Goal: Task Accomplishment & Management: Manage account settings

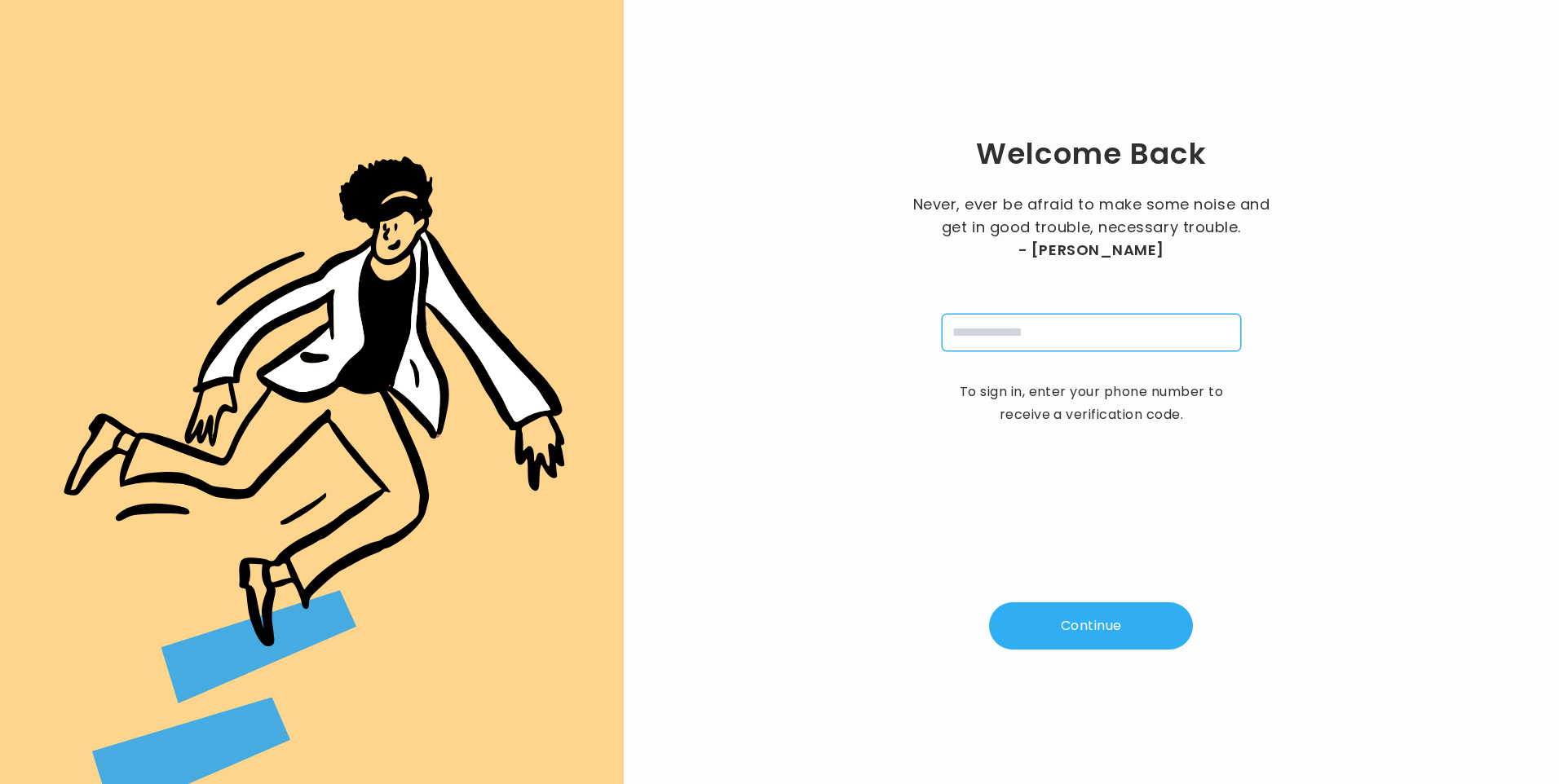
click at [981, 328] on input "tel" at bounding box center [1091, 331] width 299 height 37
type input "**********"
click at [1066, 620] on button "Continue" at bounding box center [1091, 626] width 204 height 47
type input "*"
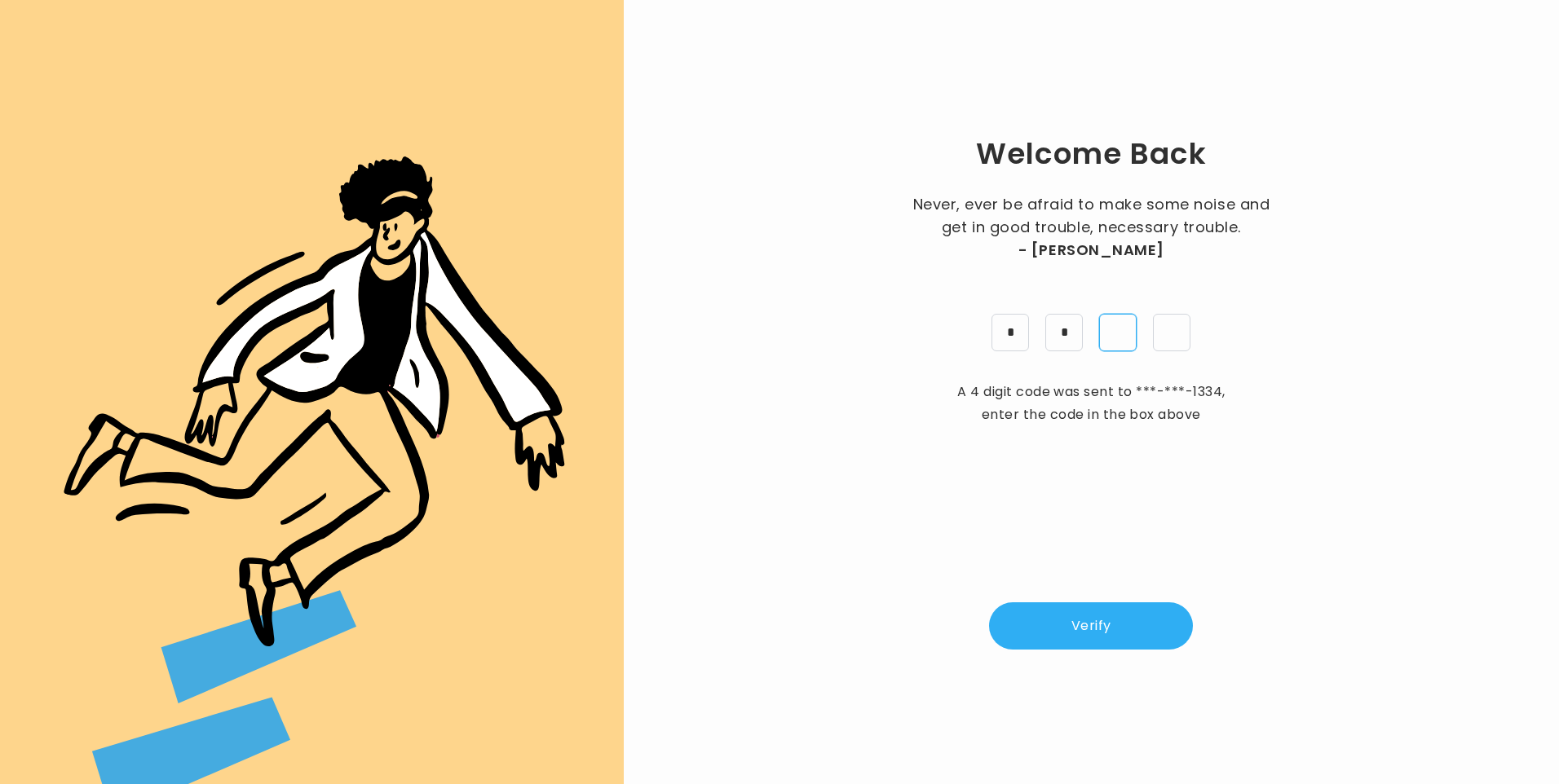
type input "*"
click at [1055, 647] on button "Verify" at bounding box center [1091, 626] width 204 height 47
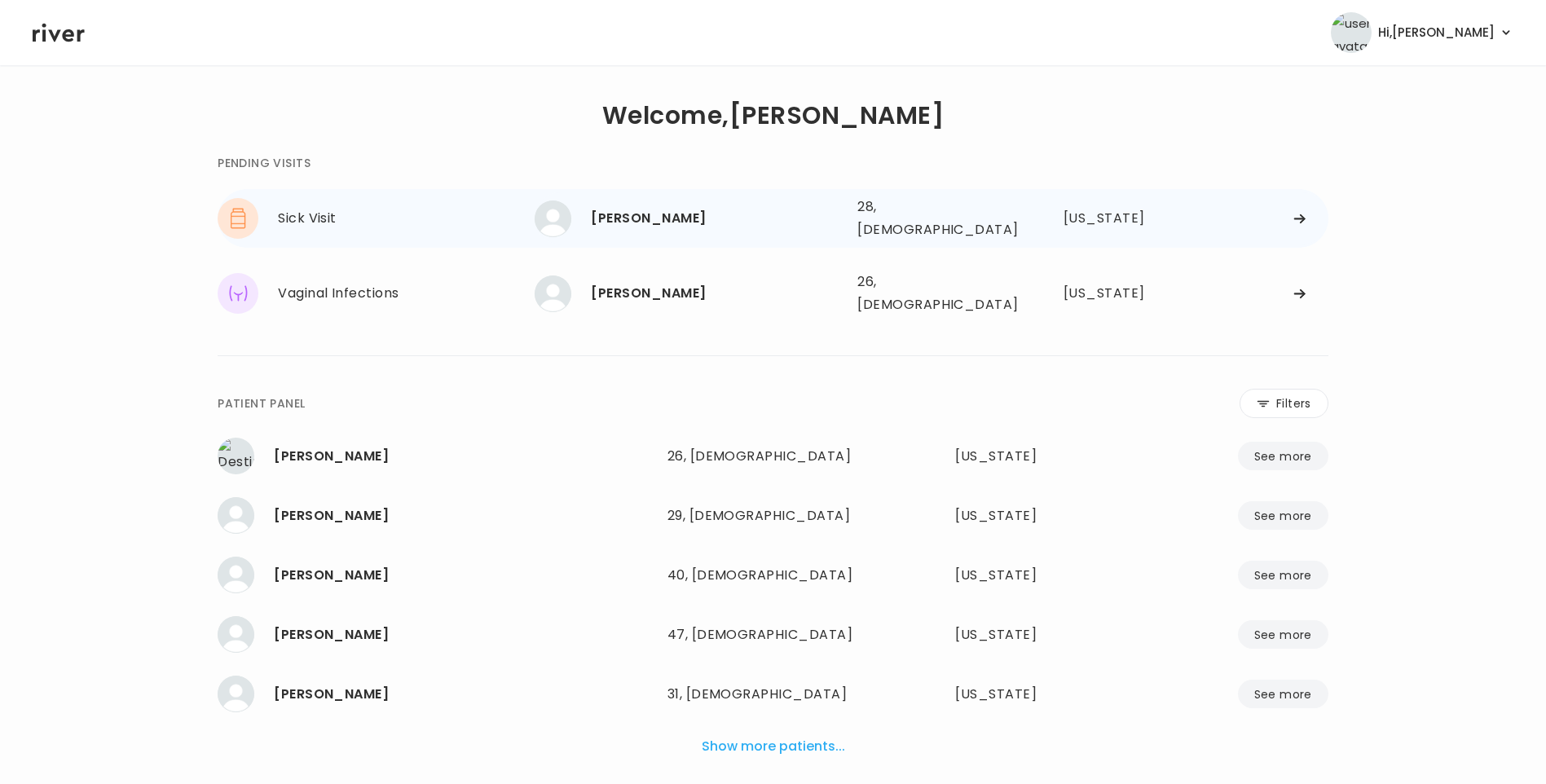
click at [695, 221] on div "[PERSON_NAME]" at bounding box center [717, 218] width 254 height 23
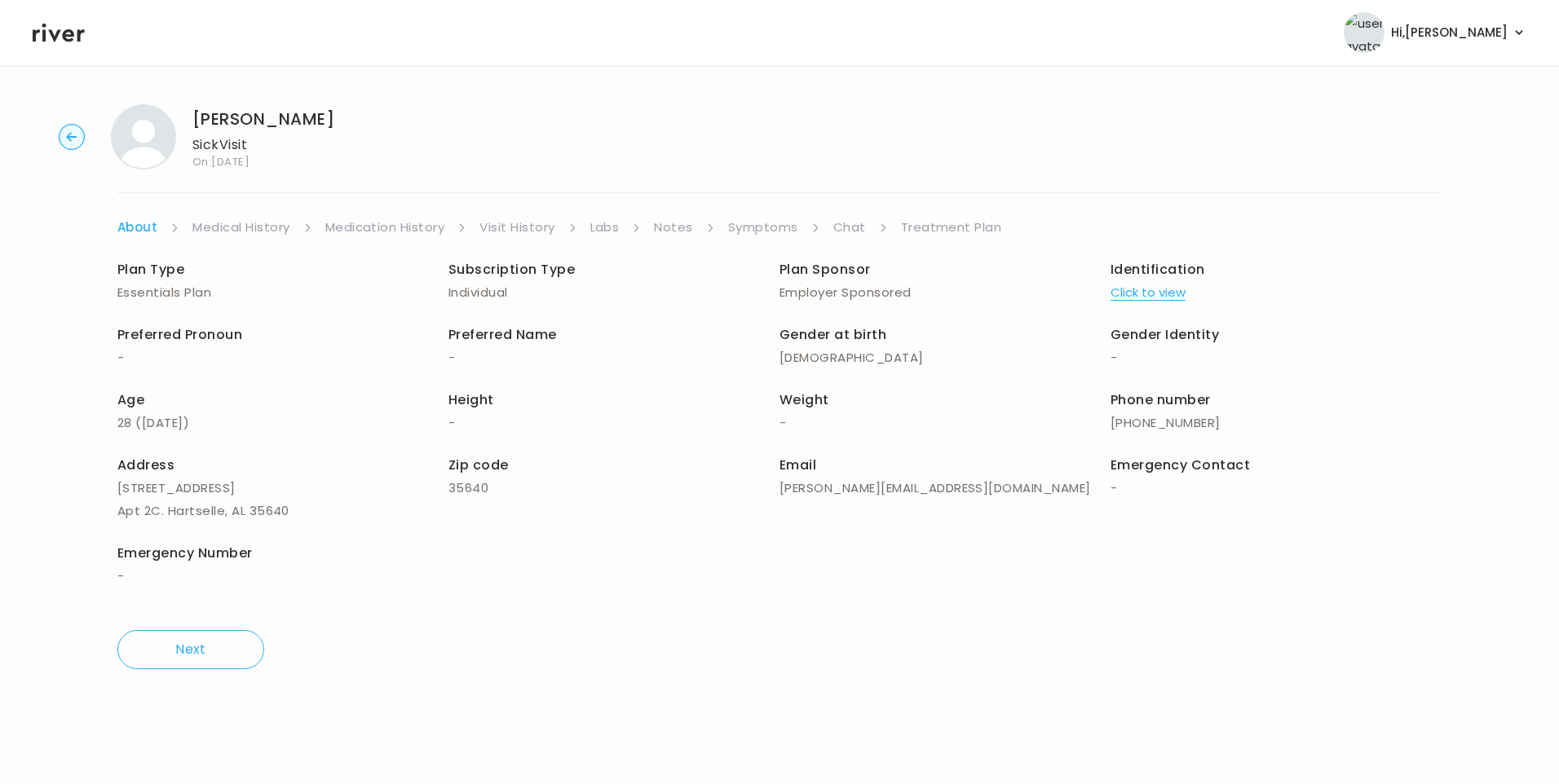
click at [540, 225] on link "Visit History" at bounding box center [516, 227] width 75 height 23
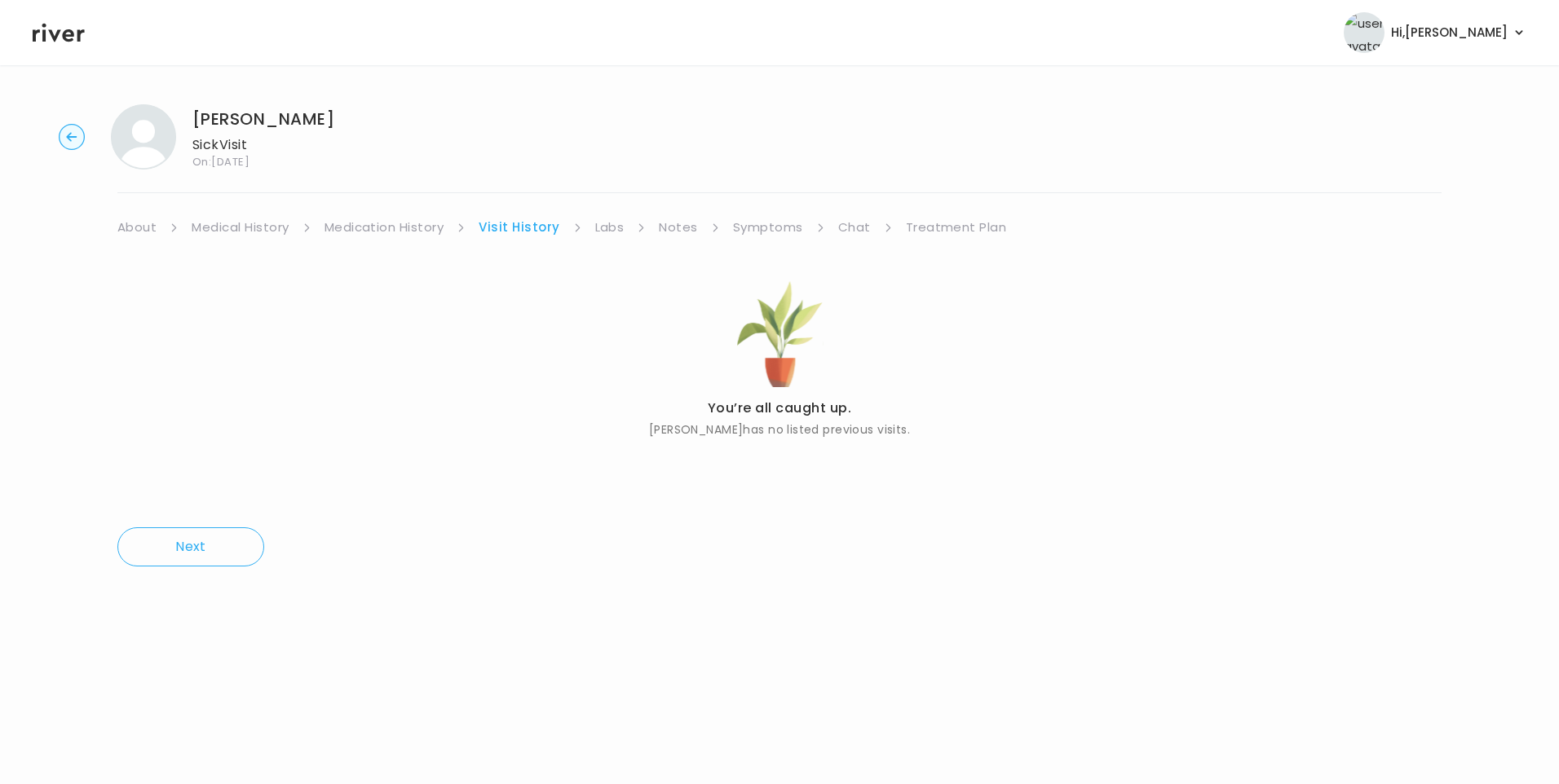
click at [153, 229] on link "About" at bounding box center [136, 227] width 39 height 23
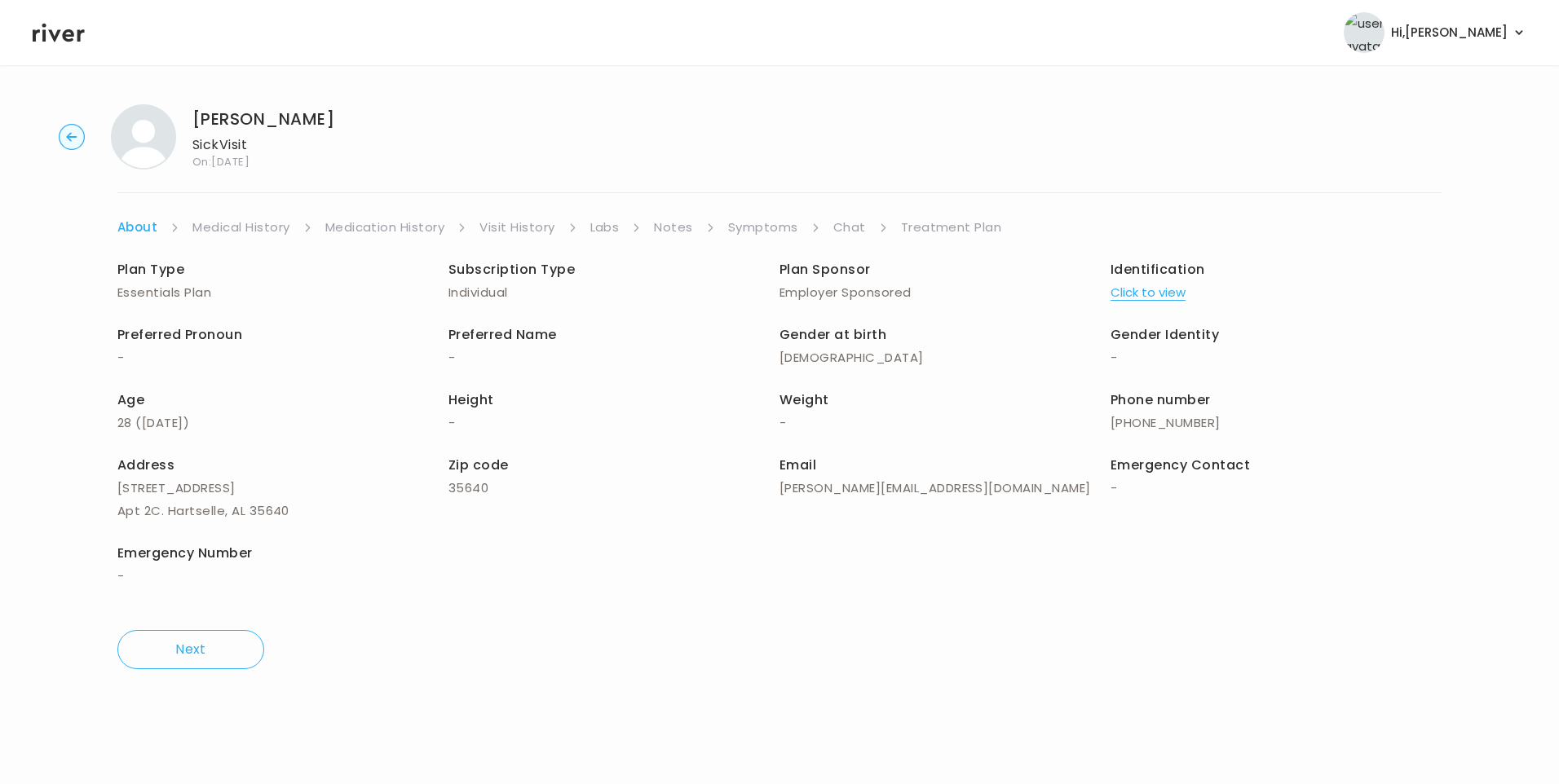
click at [1169, 294] on button "Click to view" at bounding box center [1148, 292] width 75 height 23
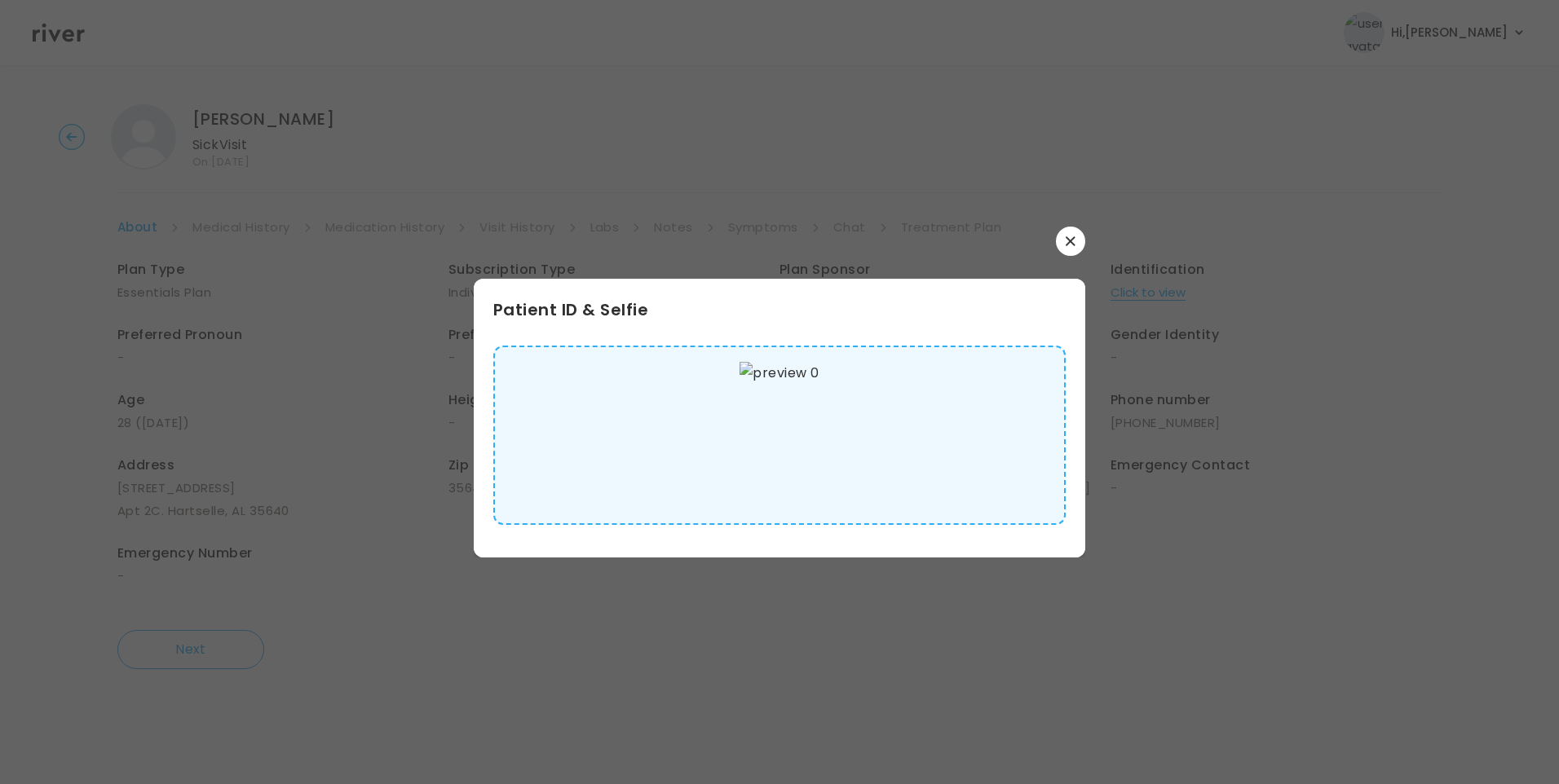
click at [768, 450] on img at bounding box center [778, 435] width 79 height 146
click at [1075, 237] on button "button" at bounding box center [1070, 241] width 29 height 29
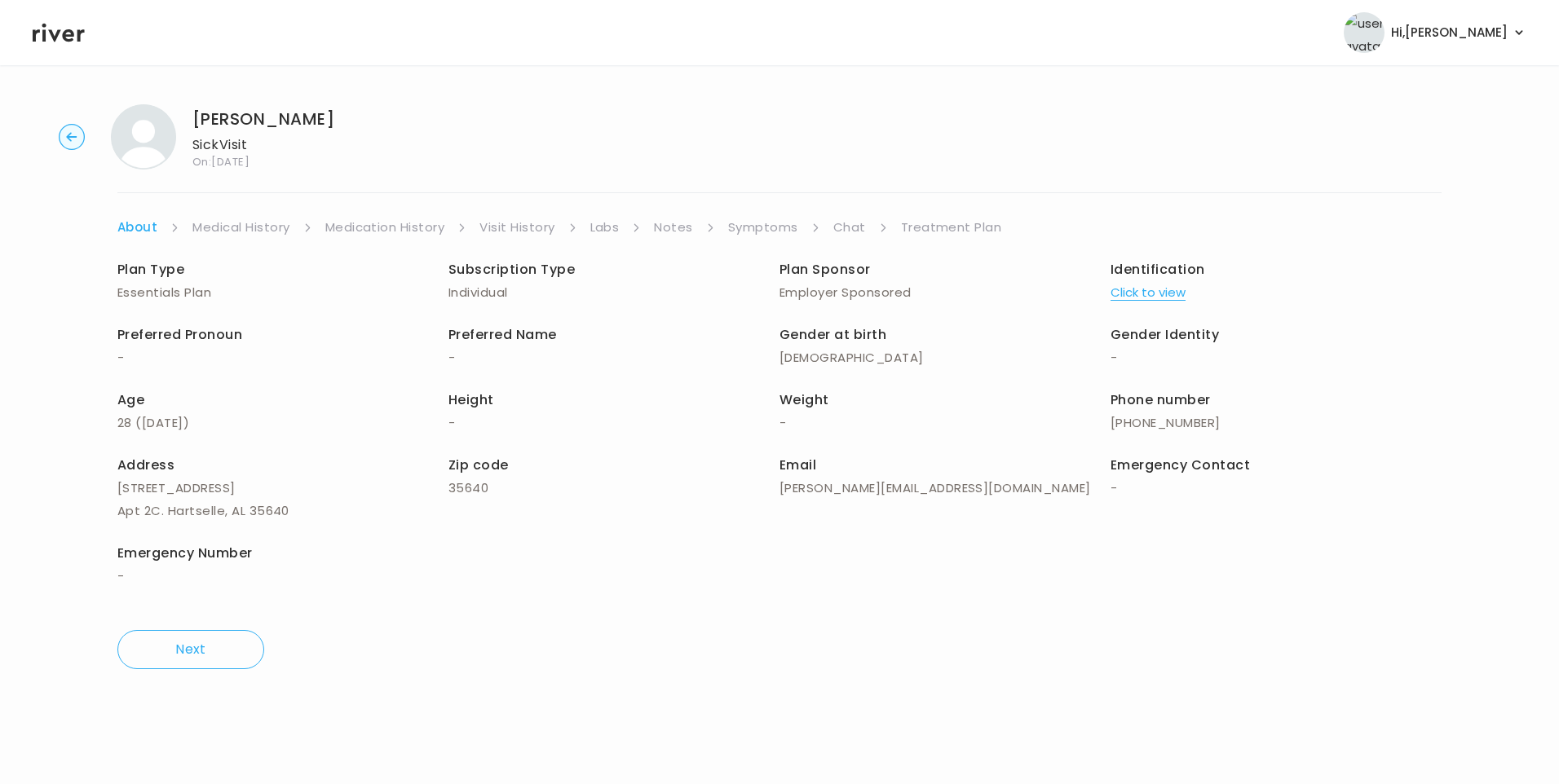
click at [205, 231] on link "Medical History" at bounding box center [240, 227] width 97 height 23
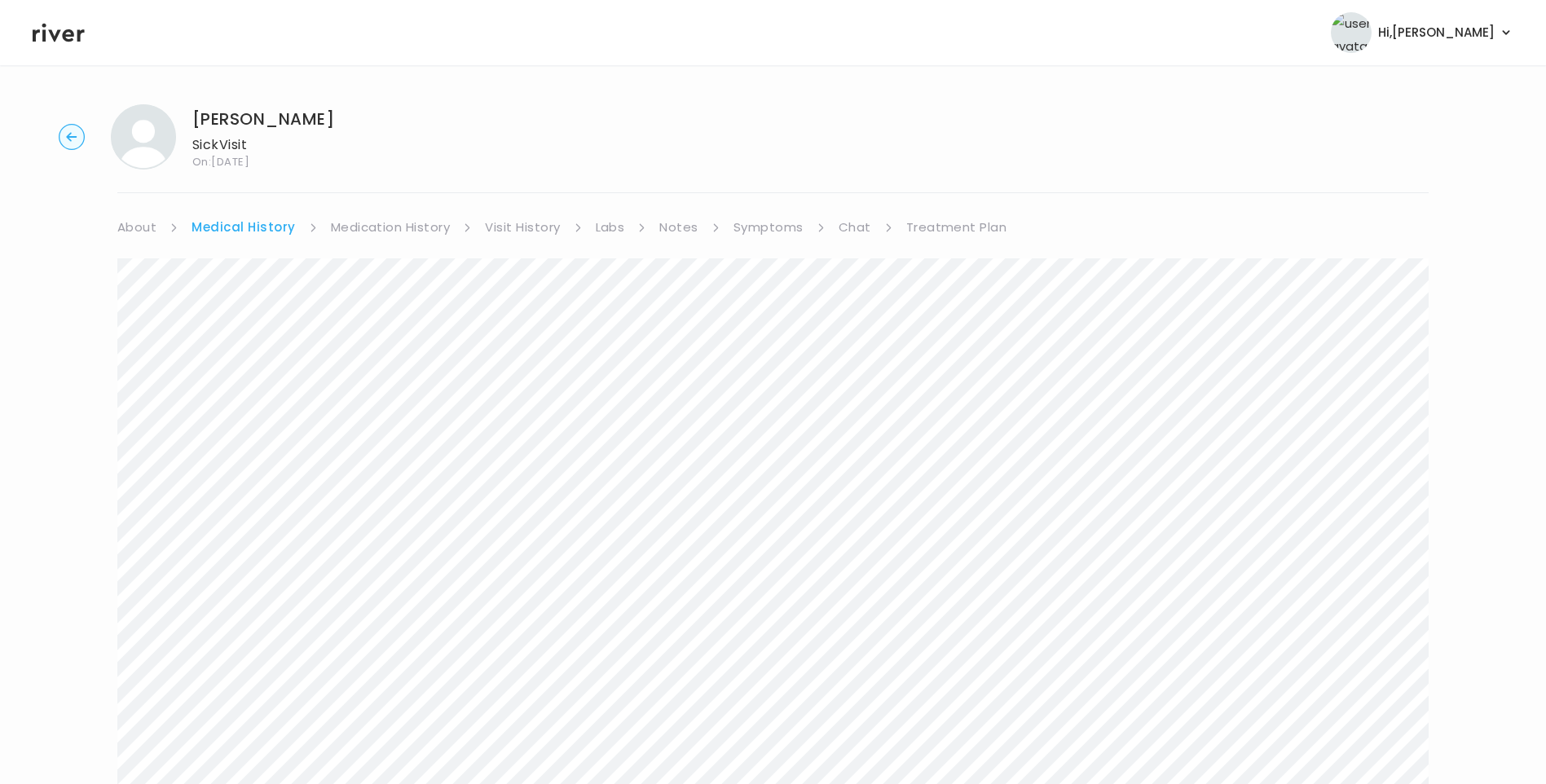
click at [778, 226] on link "Symptoms" at bounding box center [769, 227] width 70 height 23
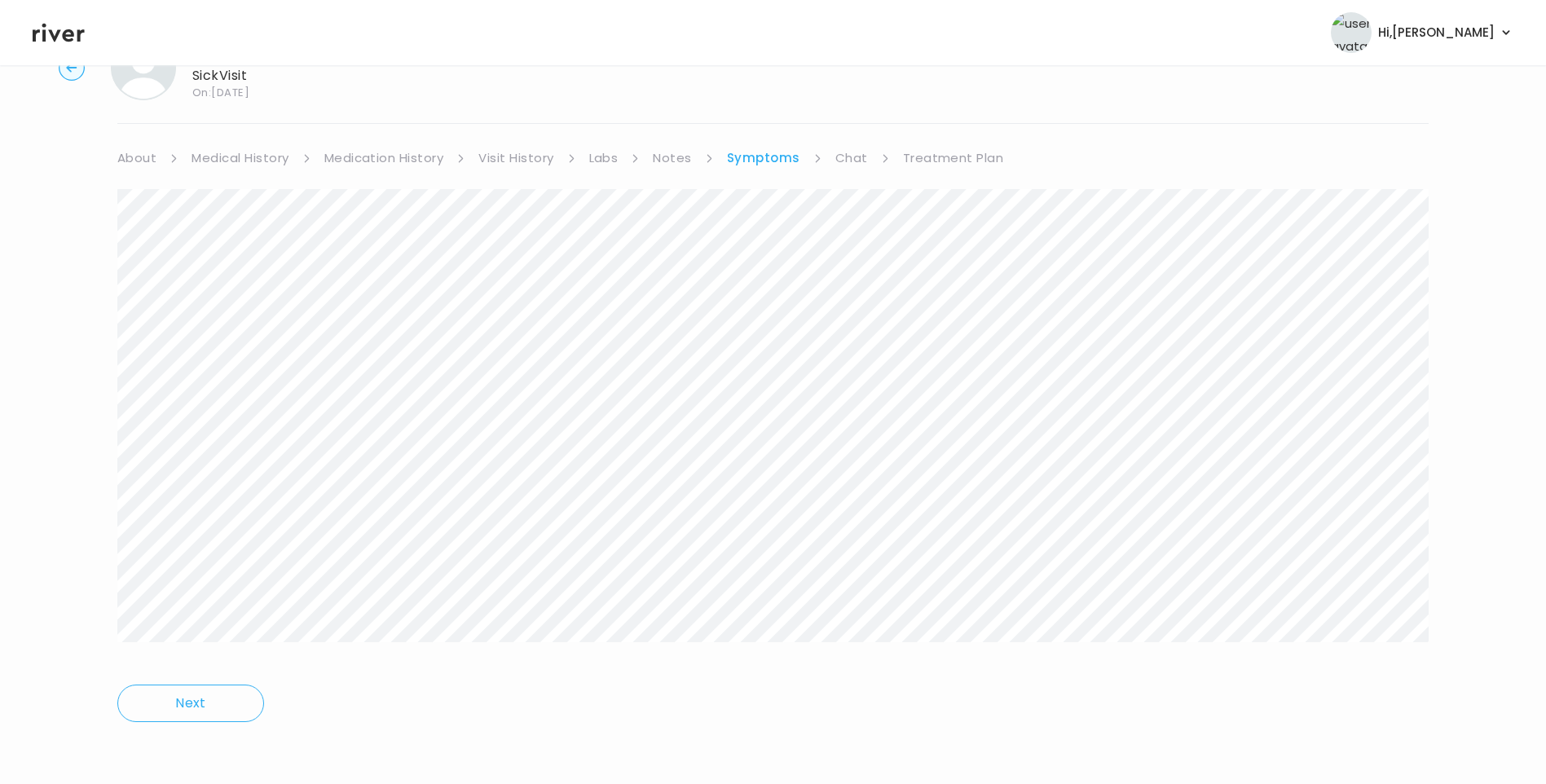
drag, startPoint x: 945, startPoint y: 145, endPoint x: 951, endPoint y: 154, distance: 10.8
click at [951, 154] on div "celene travis Sick Visit On: 15 Sep 2025 About Medical History Medication Histo…" at bounding box center [773, 389] width 1546 height 736
click at [953, 154] on link "Treatment Plan" at bounding box center [953, 157] width 101 height 23
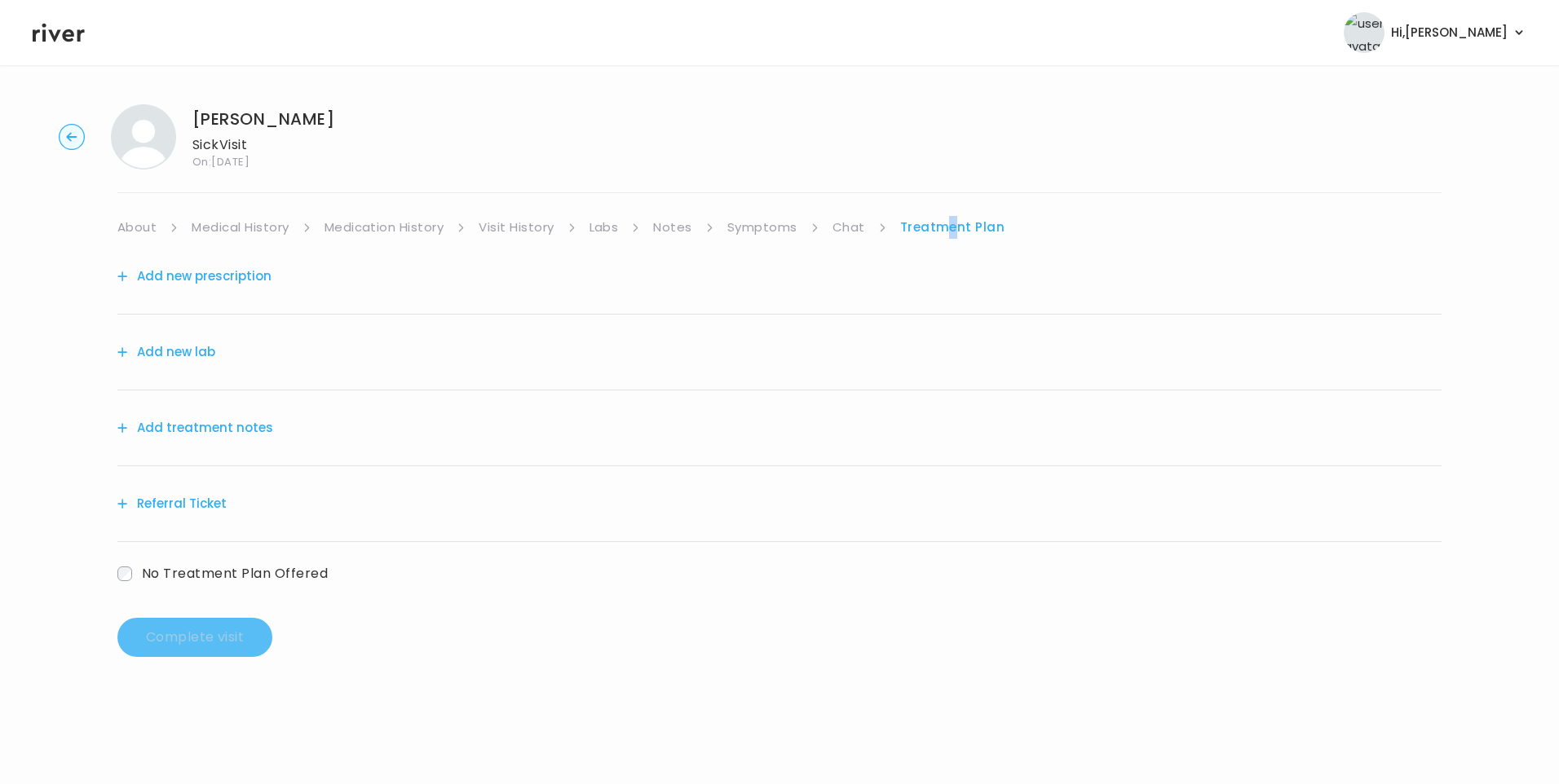
click at [239, 436] on button "Add treatment notes" at bounding box center [195, 427] width 155 height 23
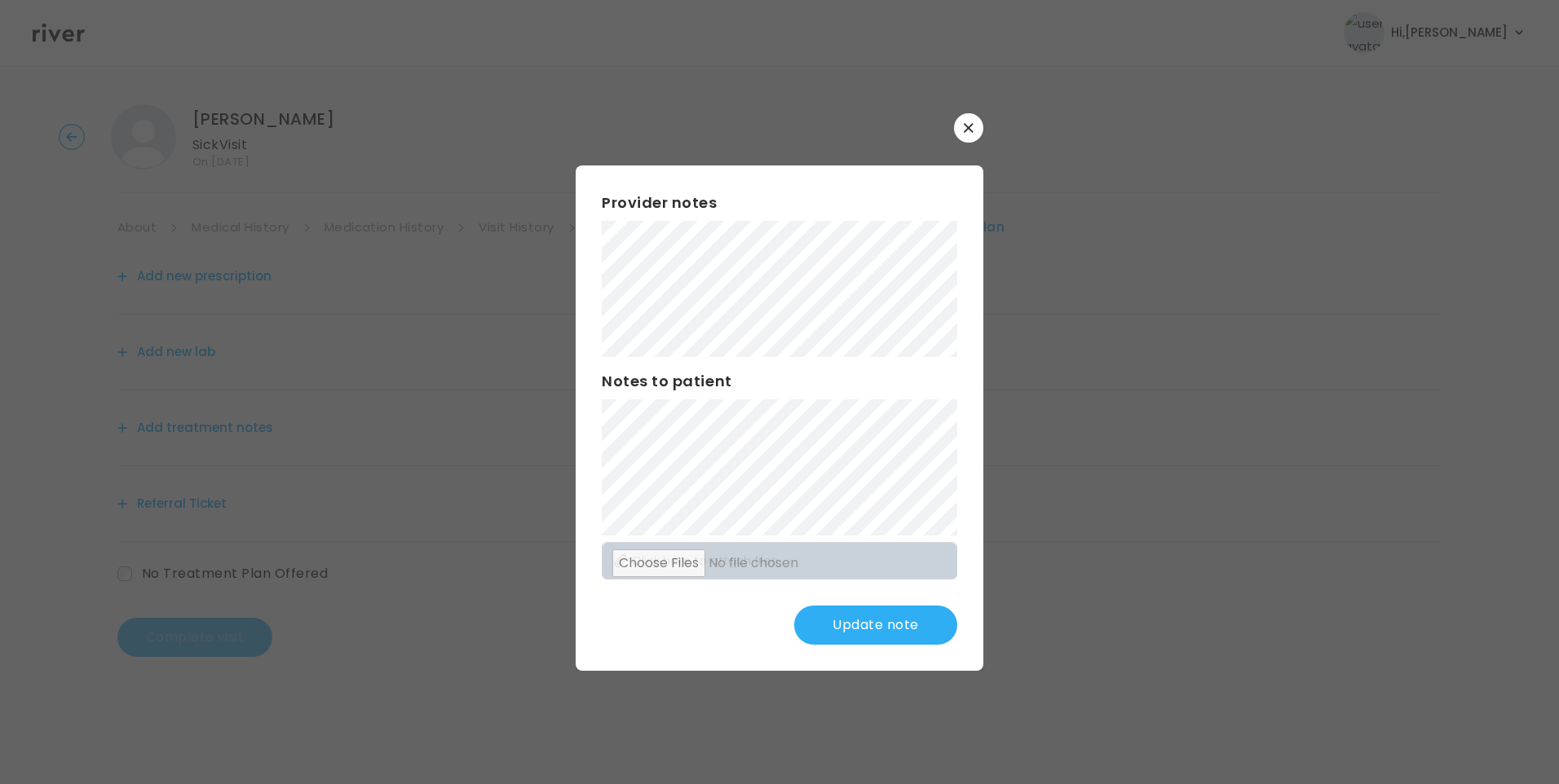
click at [901, 627] on button "Update note" at bounding box center [876, 624] width 163 height 39
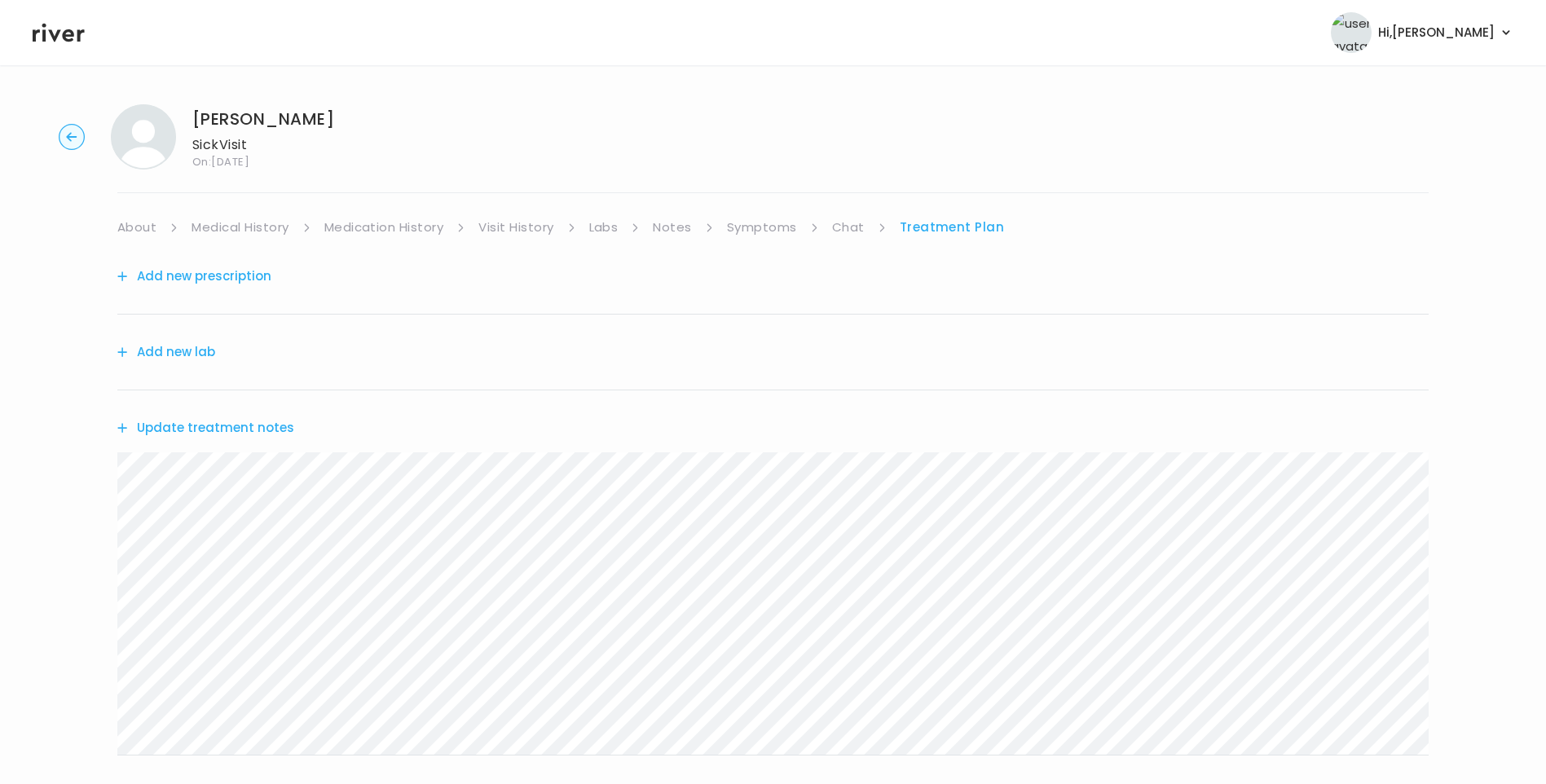
click at [273, 428] on button "Update treatment notes" at bounding box center [206, 427] width 177 height 23
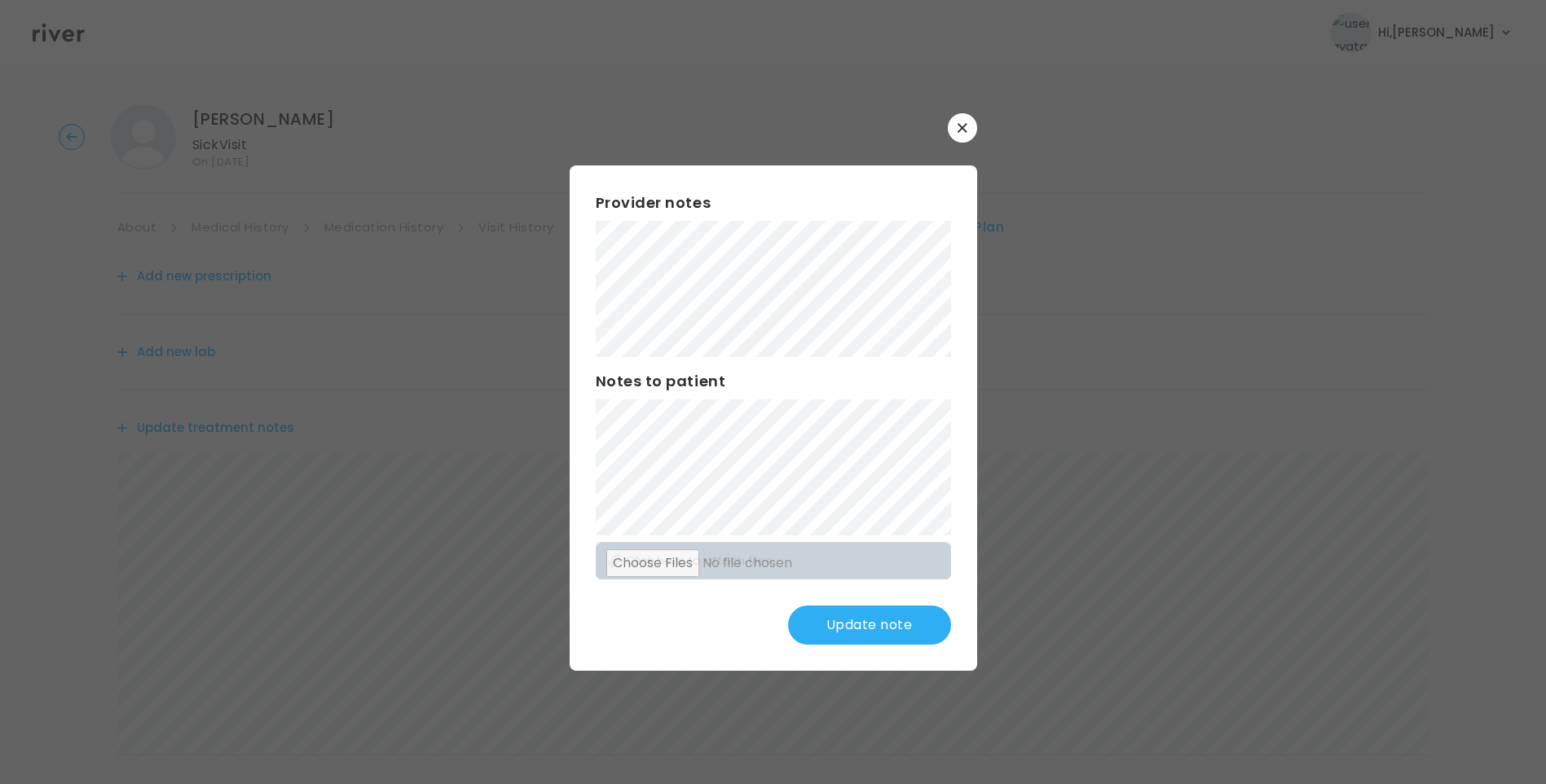
click at [886, 624] on button "Update note" at bounding box center [869, 624] width 163 height 39
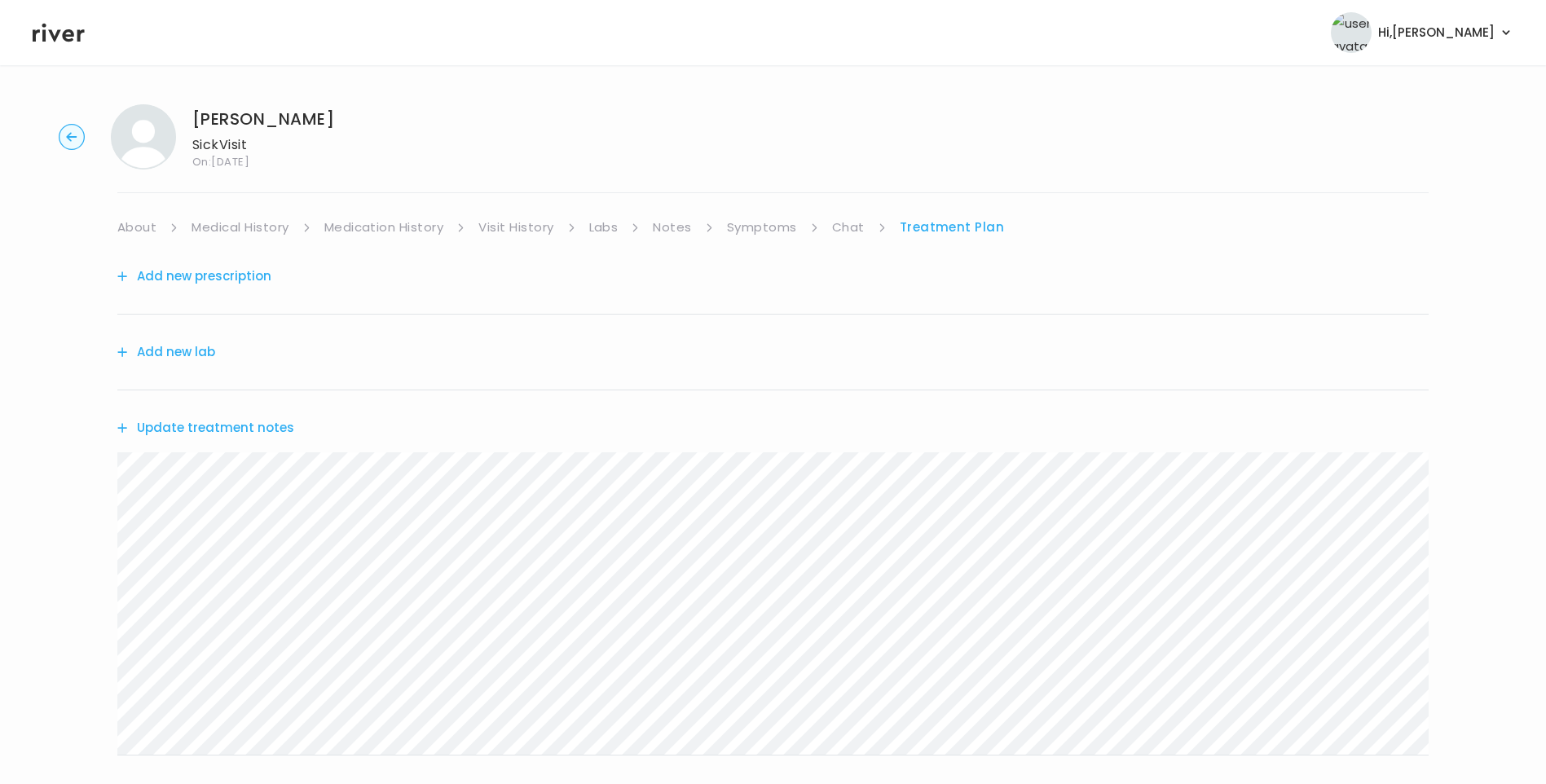
click at [753, 220] on link "Symptoms" at bounding box center [763, 227] width 70 height 23
click at [952, 223] on link "Treatment Plan" at bounding box center [953, 227] width 101 height 23
click at [272, 427] on button "Update treatment notes" at bounding box center [206, 427] width 177 height 23
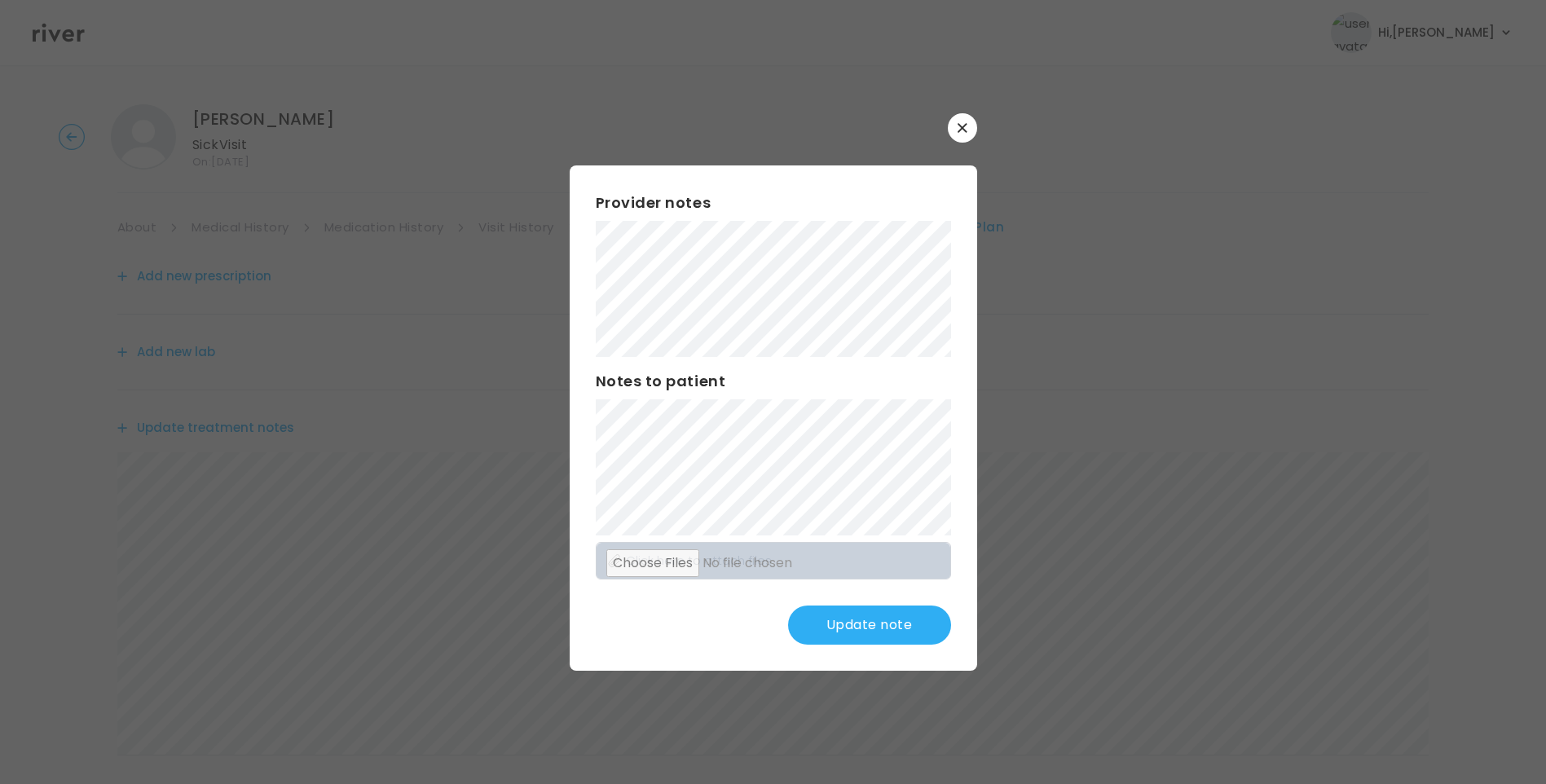
click at [911, 626] on button "Update note" at bounding box center [869, 624] width 163 height 39
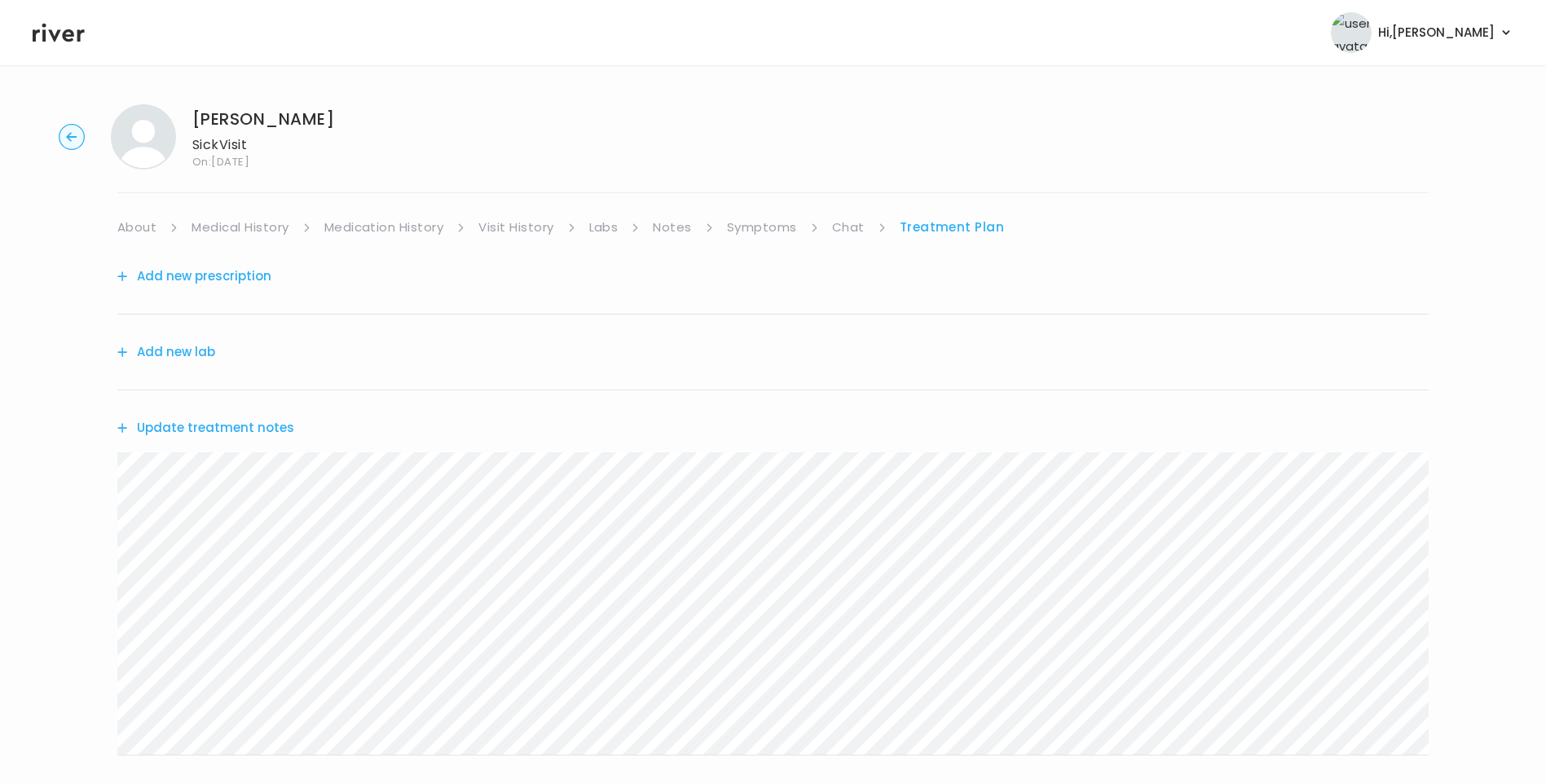
click at [853, 225] on link "Chat" at bounding box center [848, 227] width 33 height 23
click at [781, 220] on link "Symptoms" at bounding box center [763, 227] width 70 height 23
click at [953, 222] on link "Treatment Plan" at bounding box center [953, 227] width 101 height 23
click at [239, 417] on button "Update treatment notes" at bounding box center [206, 427] width 177 height 23
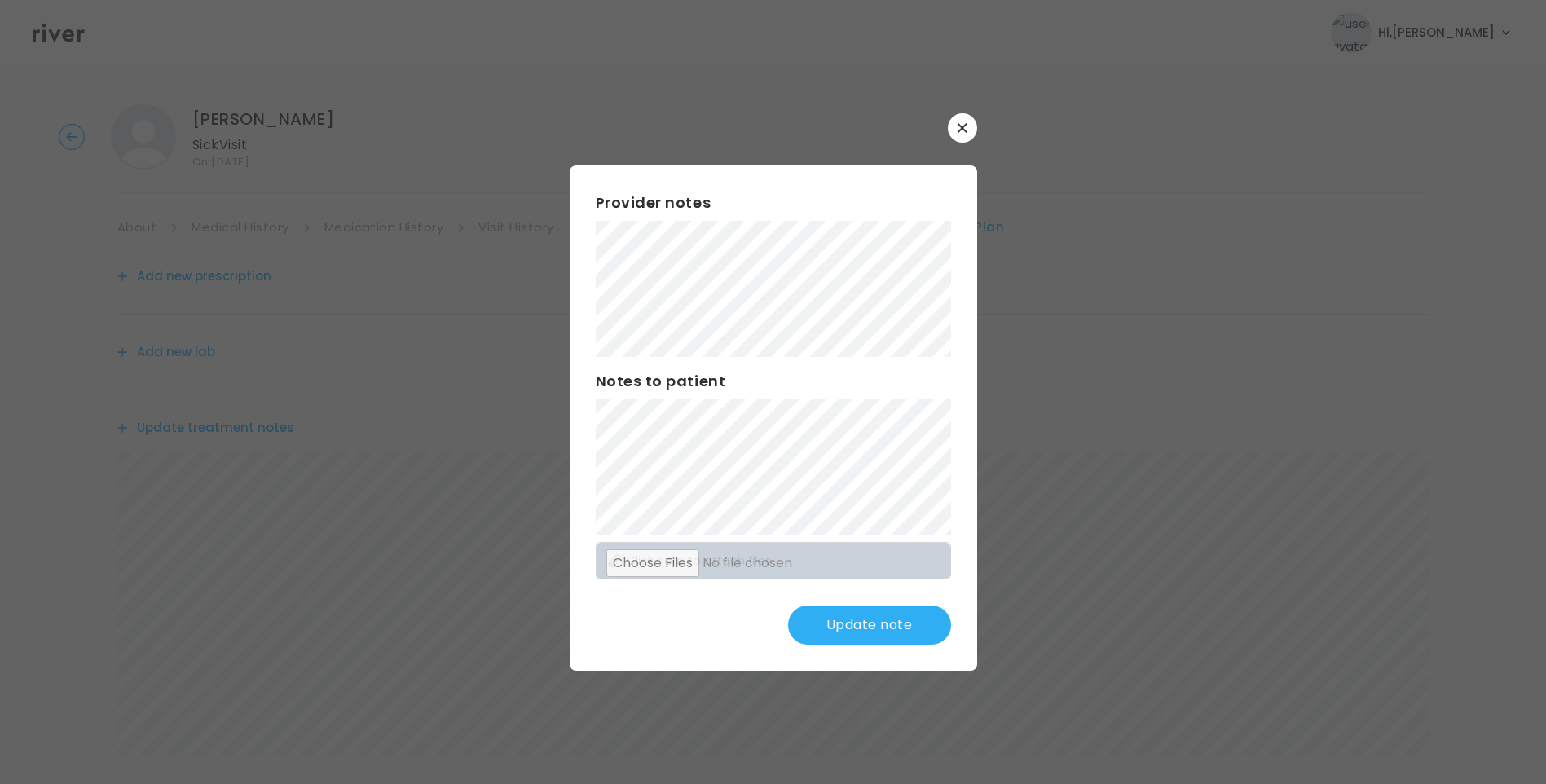
scroll to position [81, 0]
click at [931, 620] on button "Update note" at bounding box center [869, 624] width 163 height 39
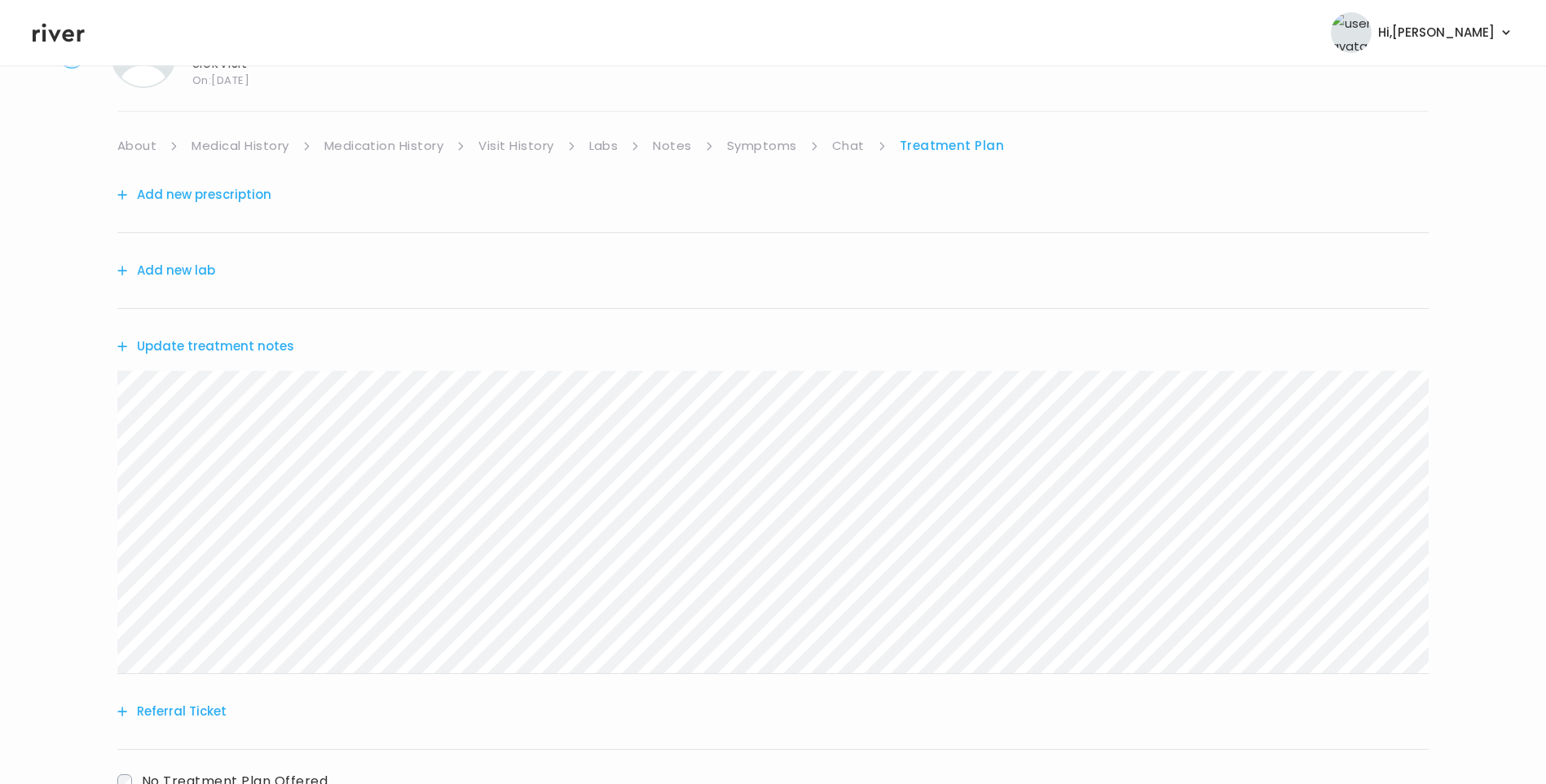
click at [231, 350] on button "Update treatment notes" at bounding box center [206, 346] width 177 height 23
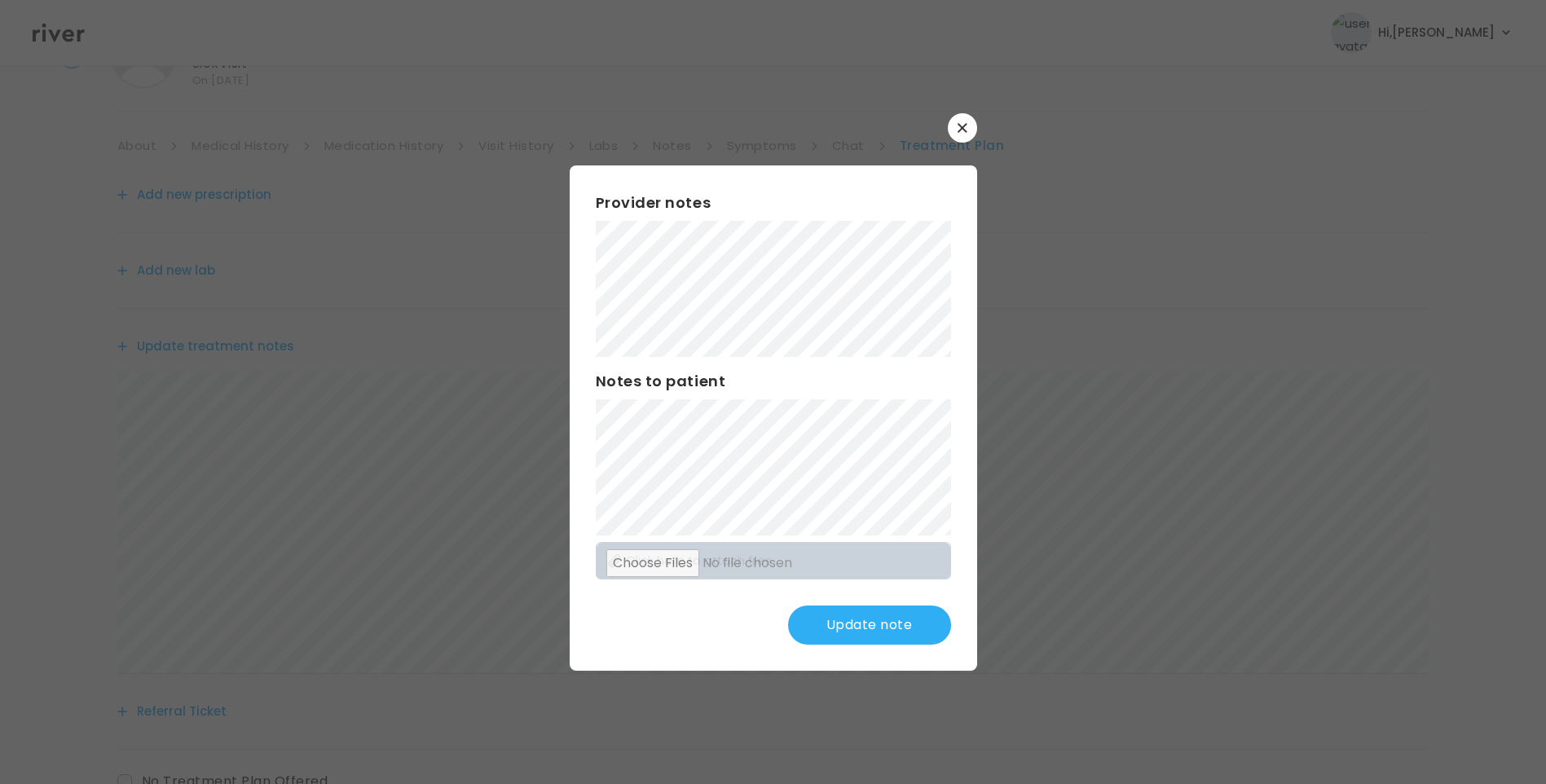
click at [870, 621] on button "Update note" at bounding box center [869, 624] width 163 height 39
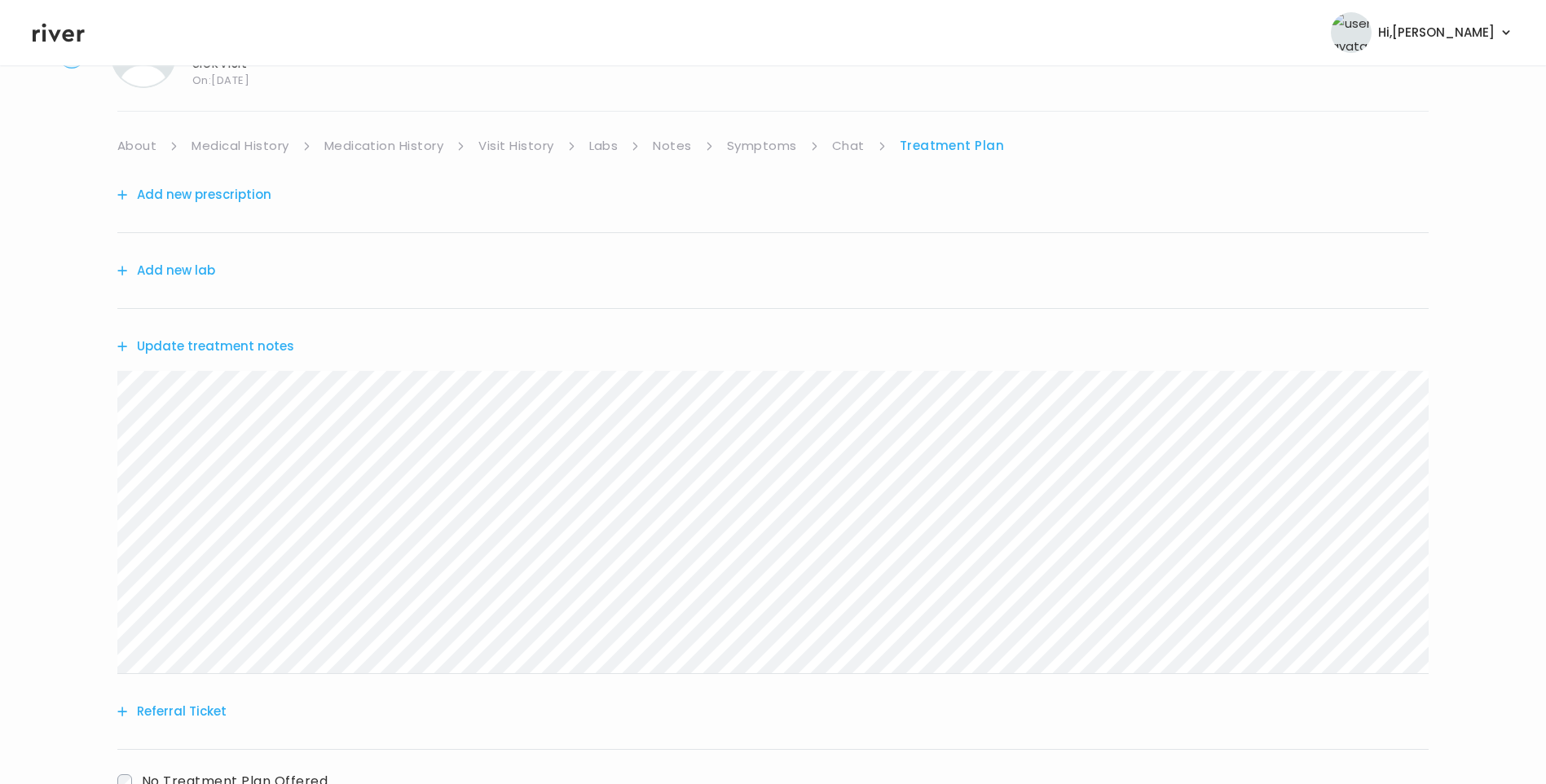
click at [264, 350] on button "Update treatment notes" at bounding box center [206, 346] width 177 height 23
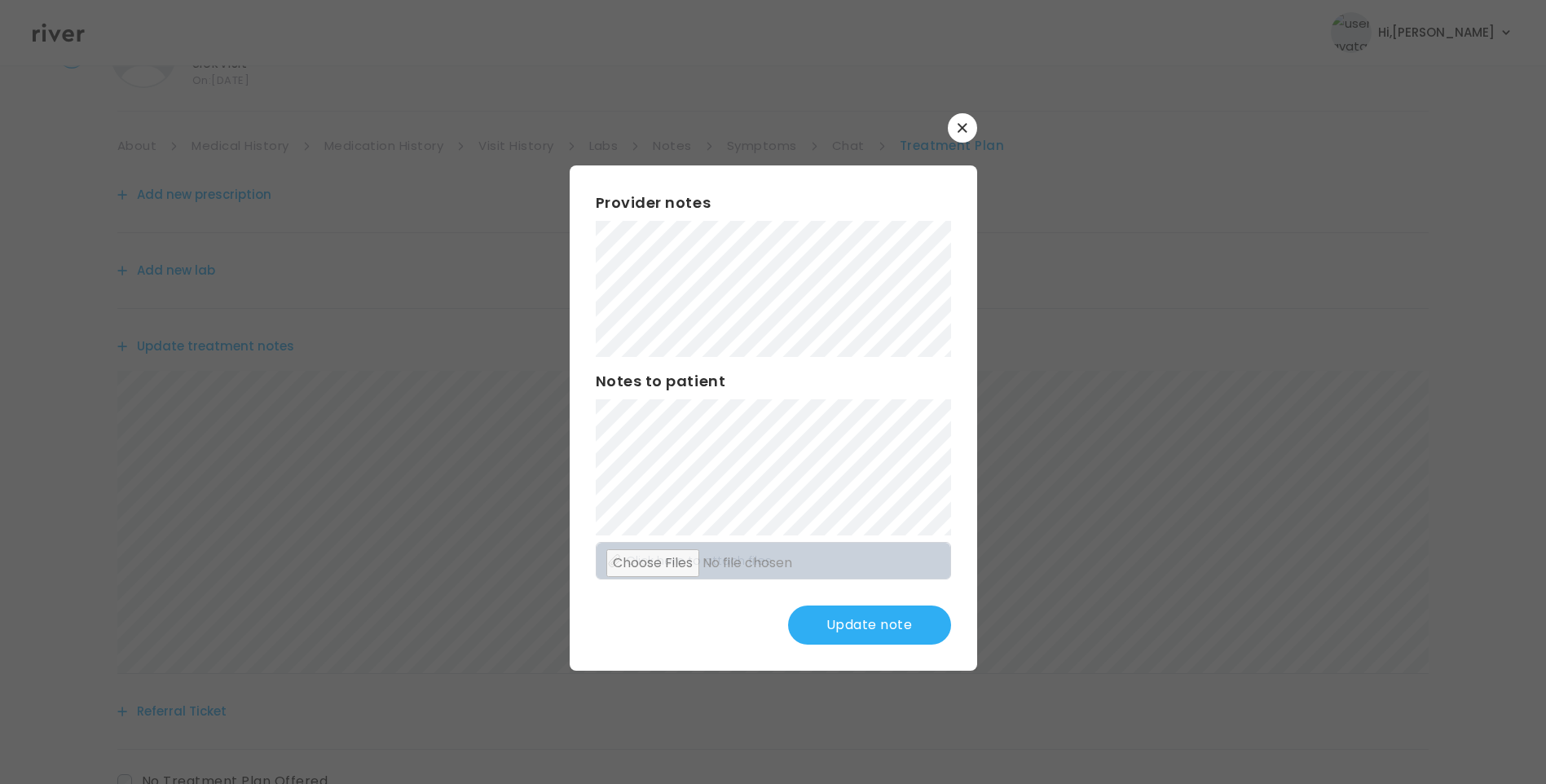
click at [912, 620] on button "Update note" at bounding box center [869, 624] width 163 height 39
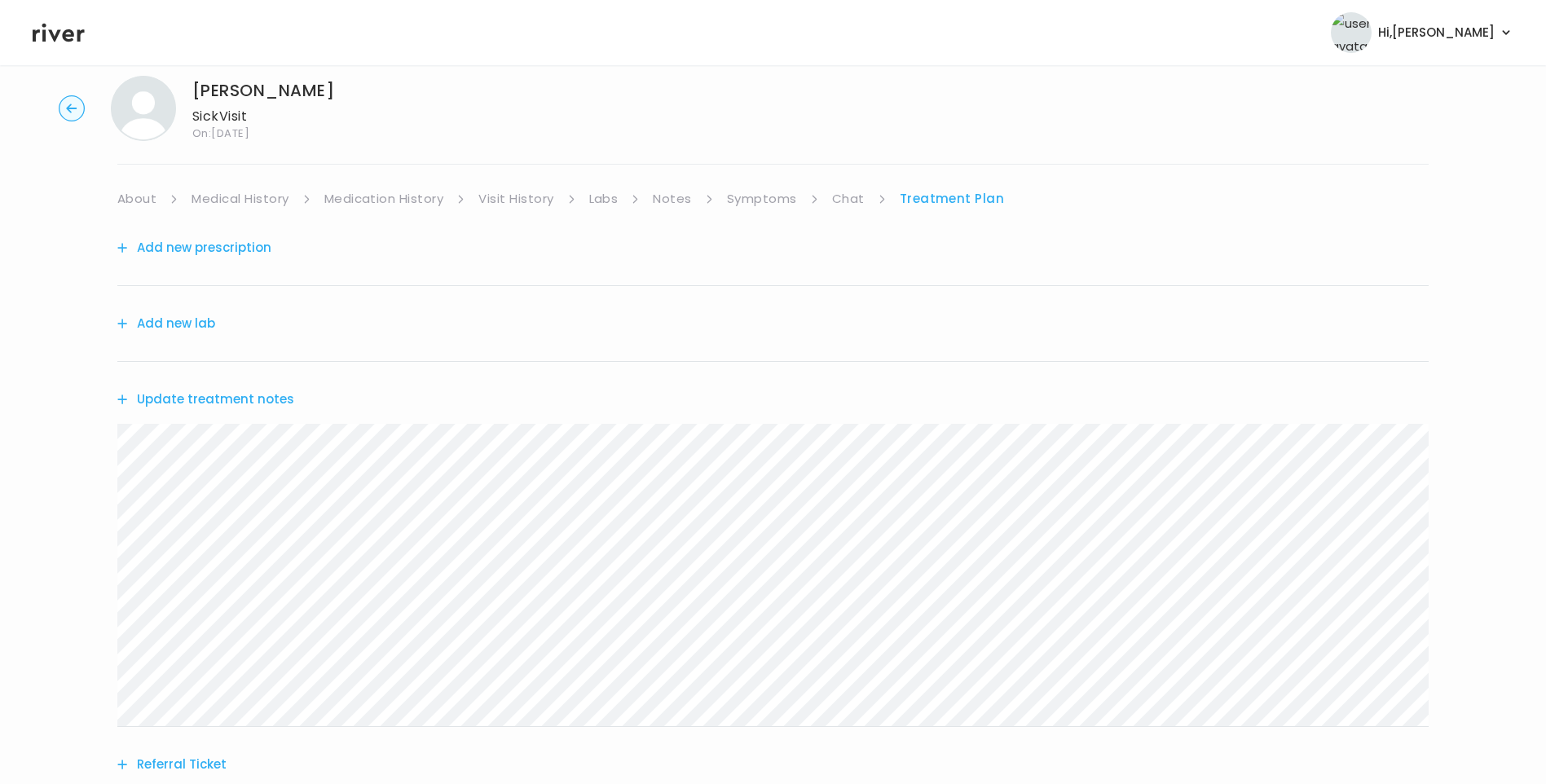
scroll to position [0, 0]
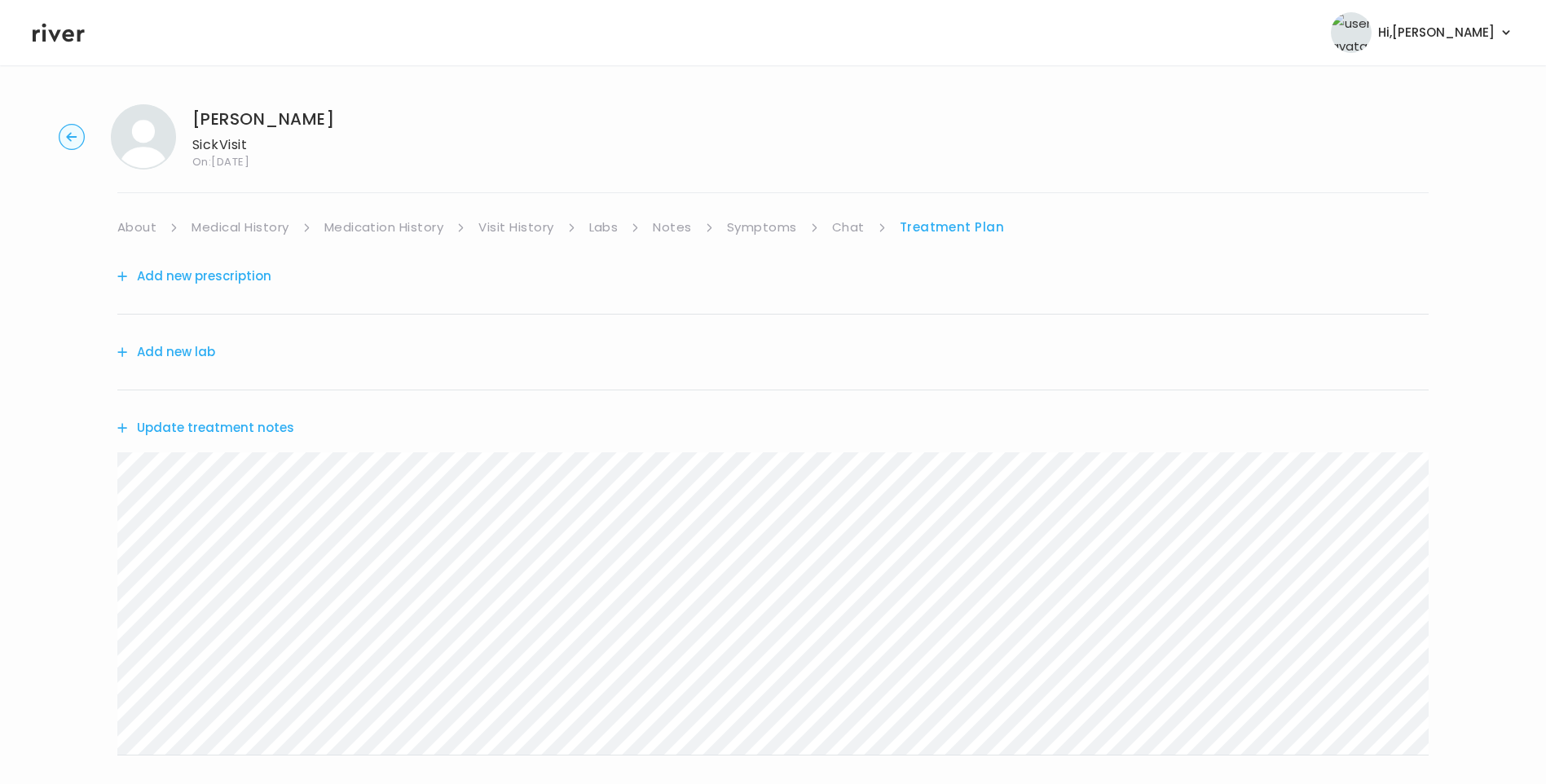
click at [242, 421] on div "Update treatment notes" at bounding box center [773, 427] width 1311 height 75
drag, startPoint x: 242, startPoint y: 421, endPoint x: 258, endPoint y: 432, distance: 19.4
click at [258, 432] on button "Update treatment notes" at bounding box center [206, 427] width 177 height 23
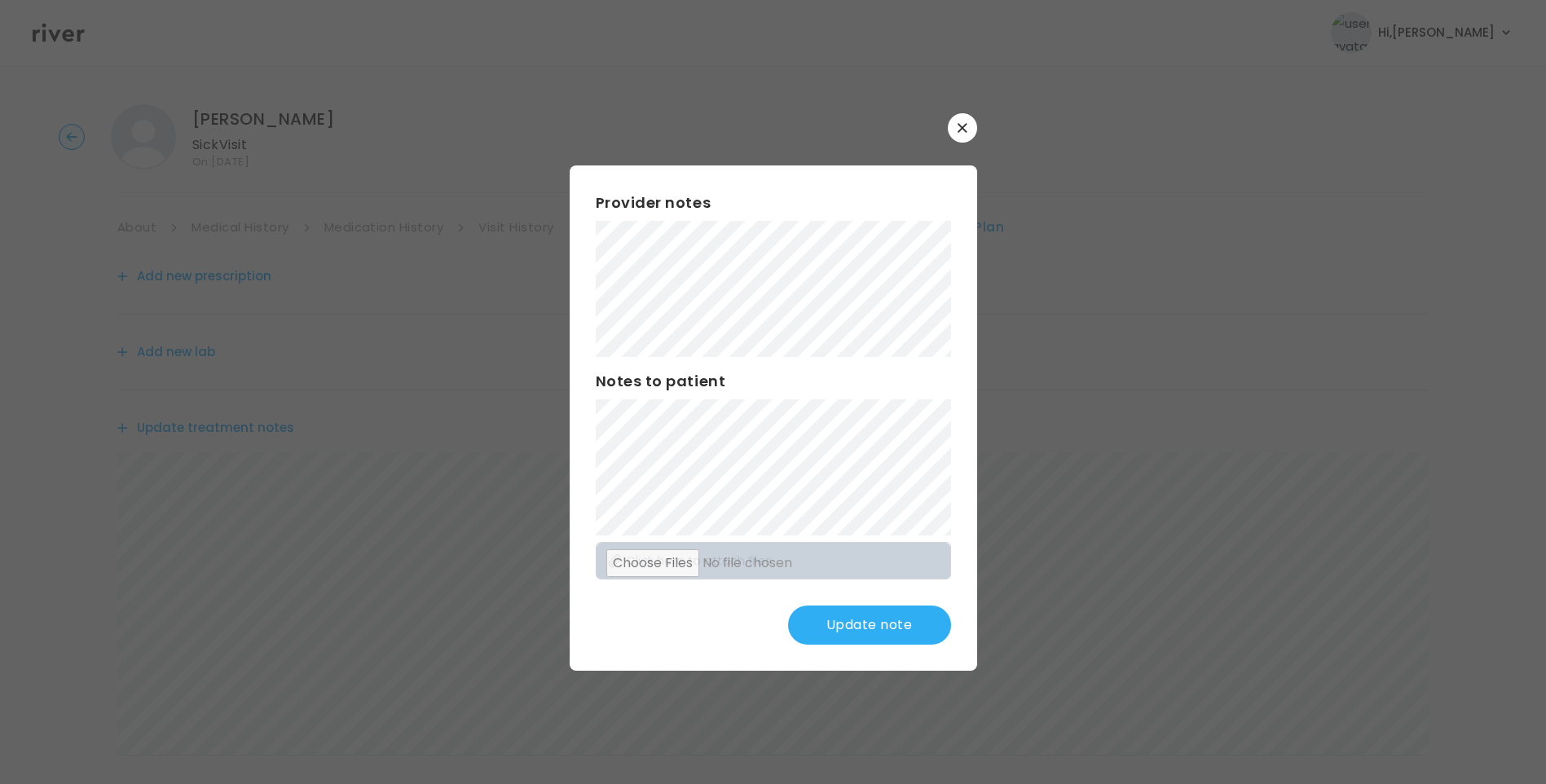
click at [876, 621] on button "Update note" at bounding box center [869, 624] width 163 height 39
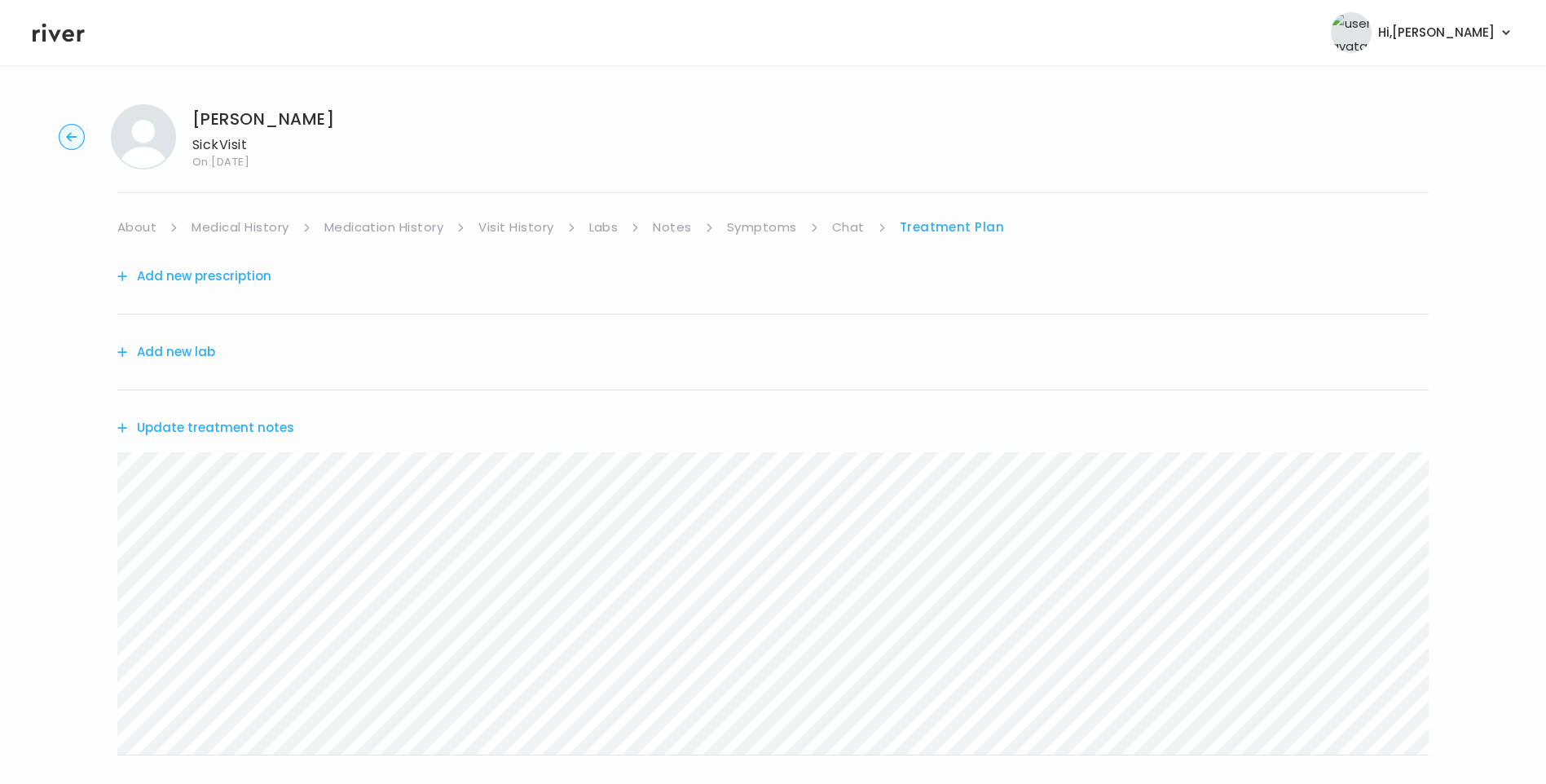
click at [273, 228] on link "Medical History" at bounding box center [239, 227] width 97 height 23
click at [762, 226] on link "Symptoms" at bounding box center [769, 227] width 70 height 23
click at [924, 237] on link "Treatment Plan" at bounding box center [953, 227] width 101 height 23
click at [145, 219] on link "About" at bounding box center [136, 227] width 39 height 23
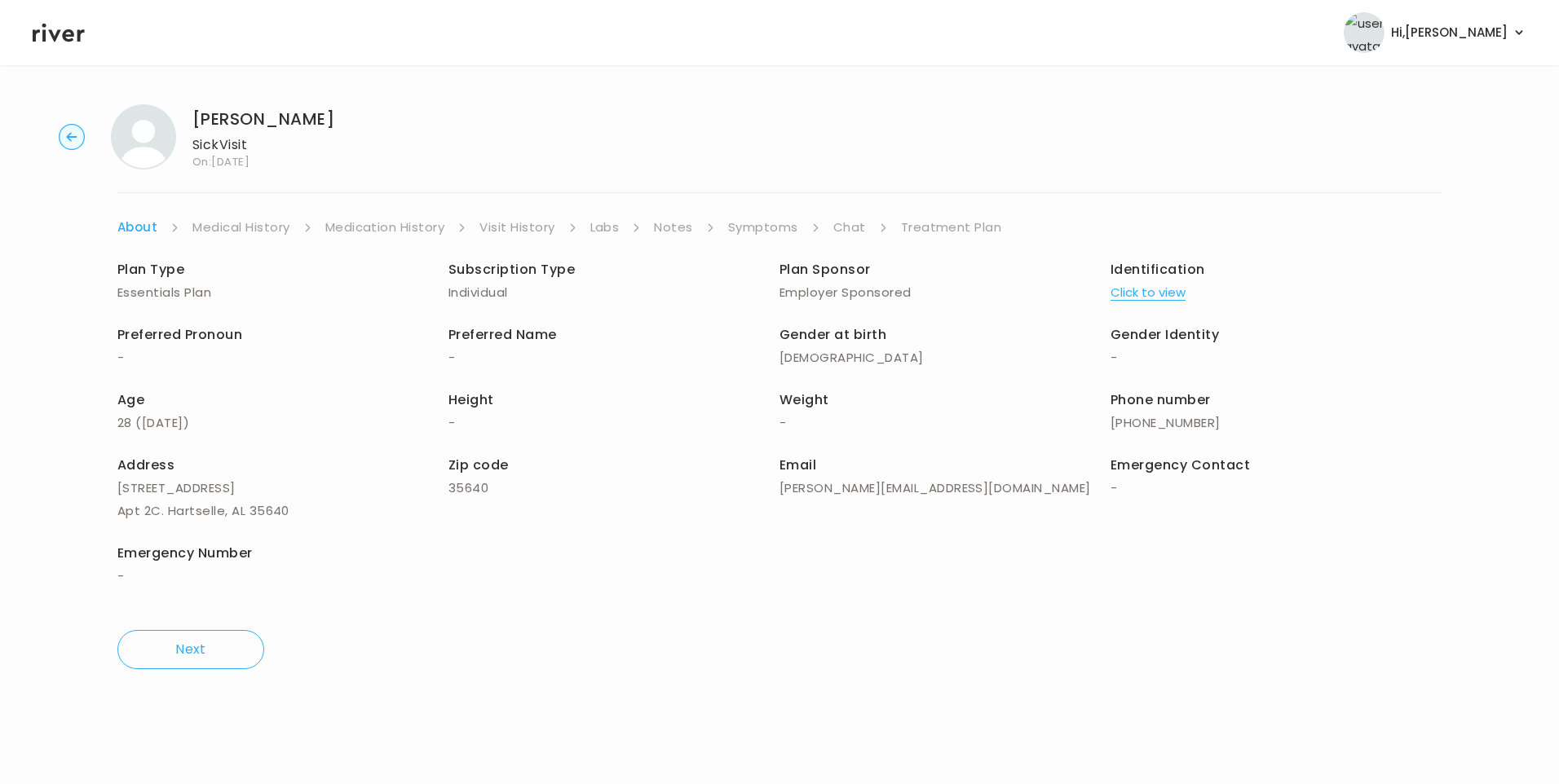
click at [942, 223] on link "Treatment Plan" at bounding box center [952, 227] width 101 height 23
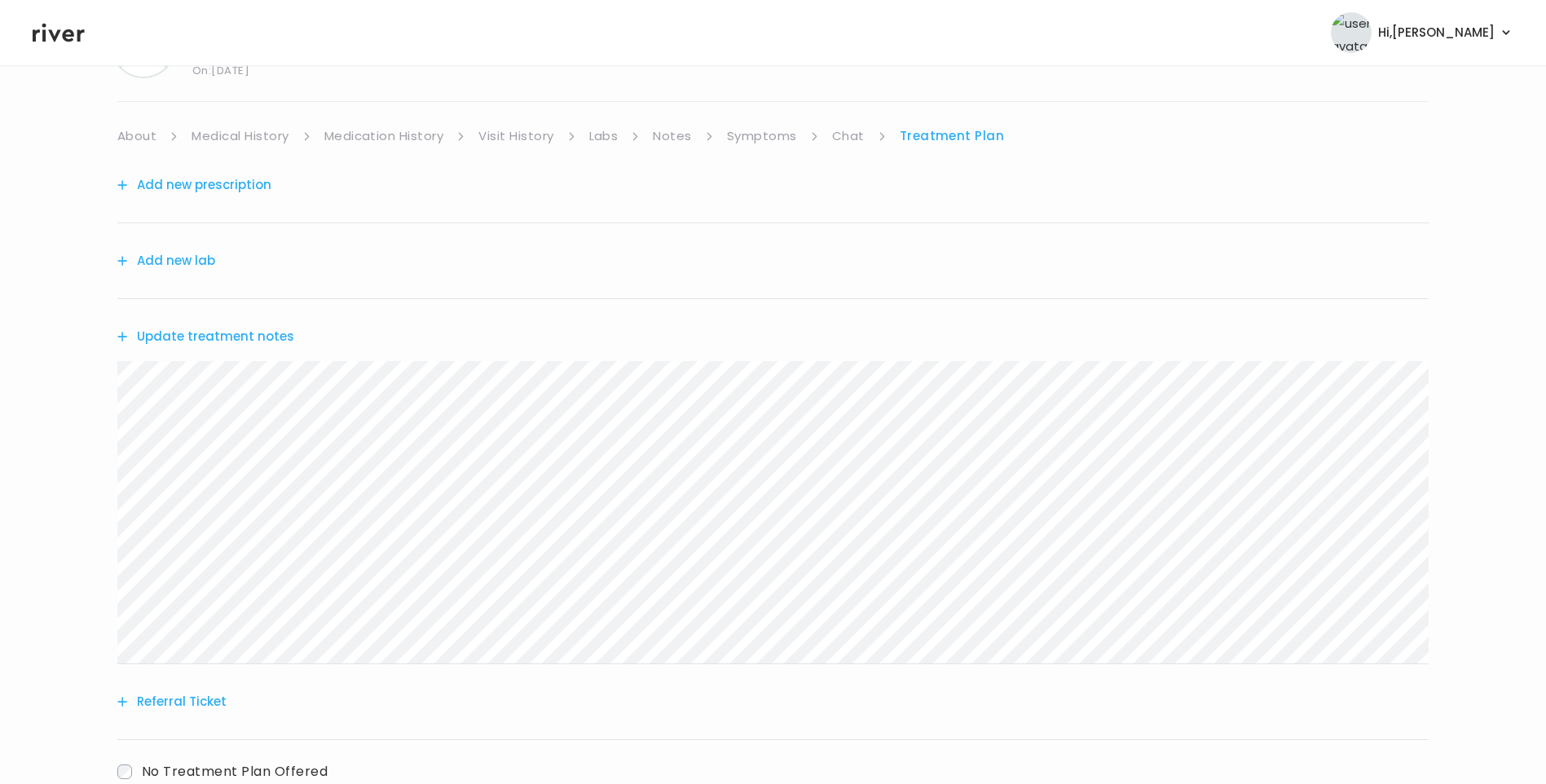
scroll to position [201, 0]
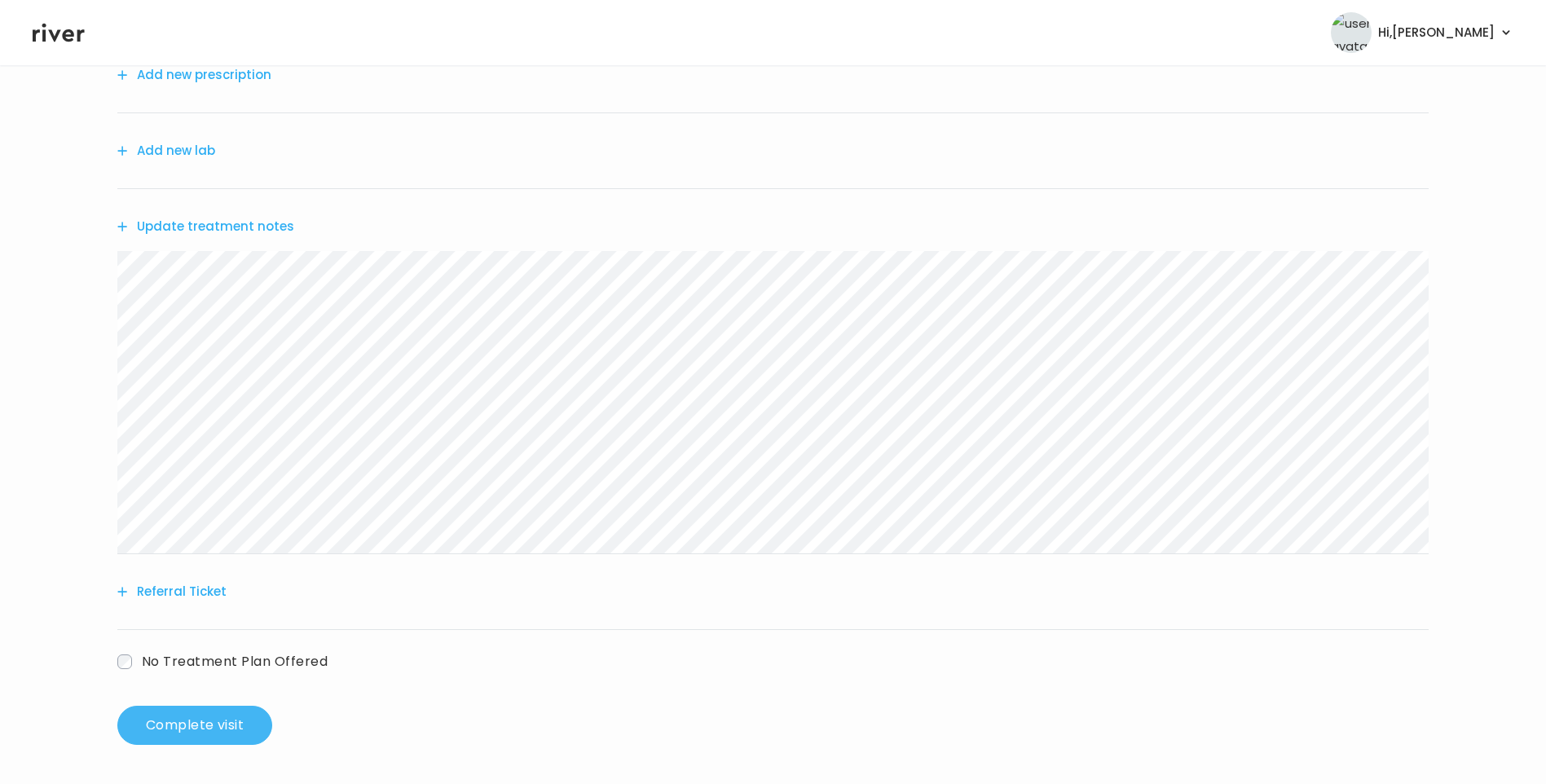
click at [220, 719] on button "Complete visit" at bounding box center [194, 724] width 155 height 39
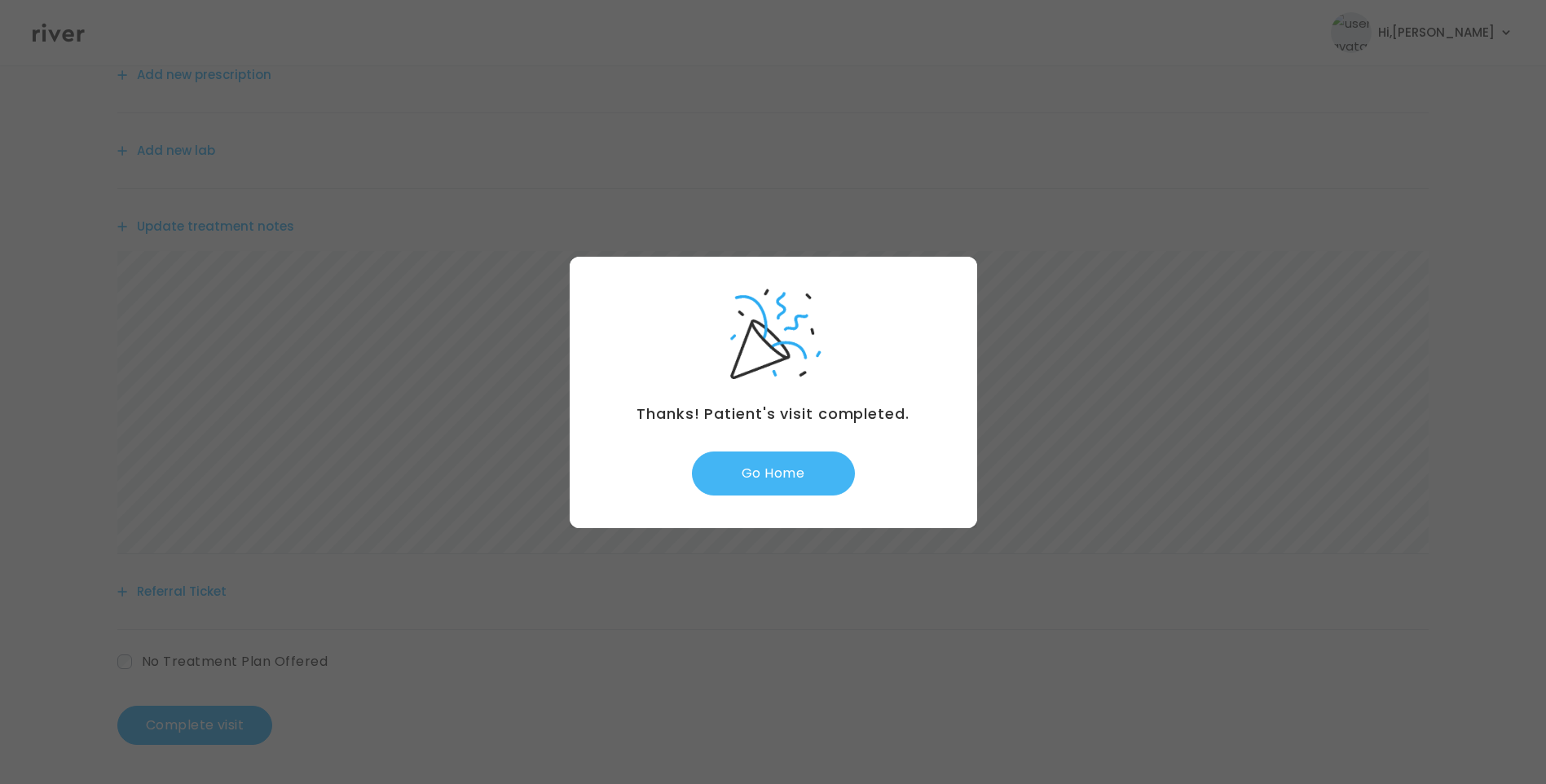
click at [780, 491] on button "Go Home" at bounding box center [773, 473] width 163 height 44
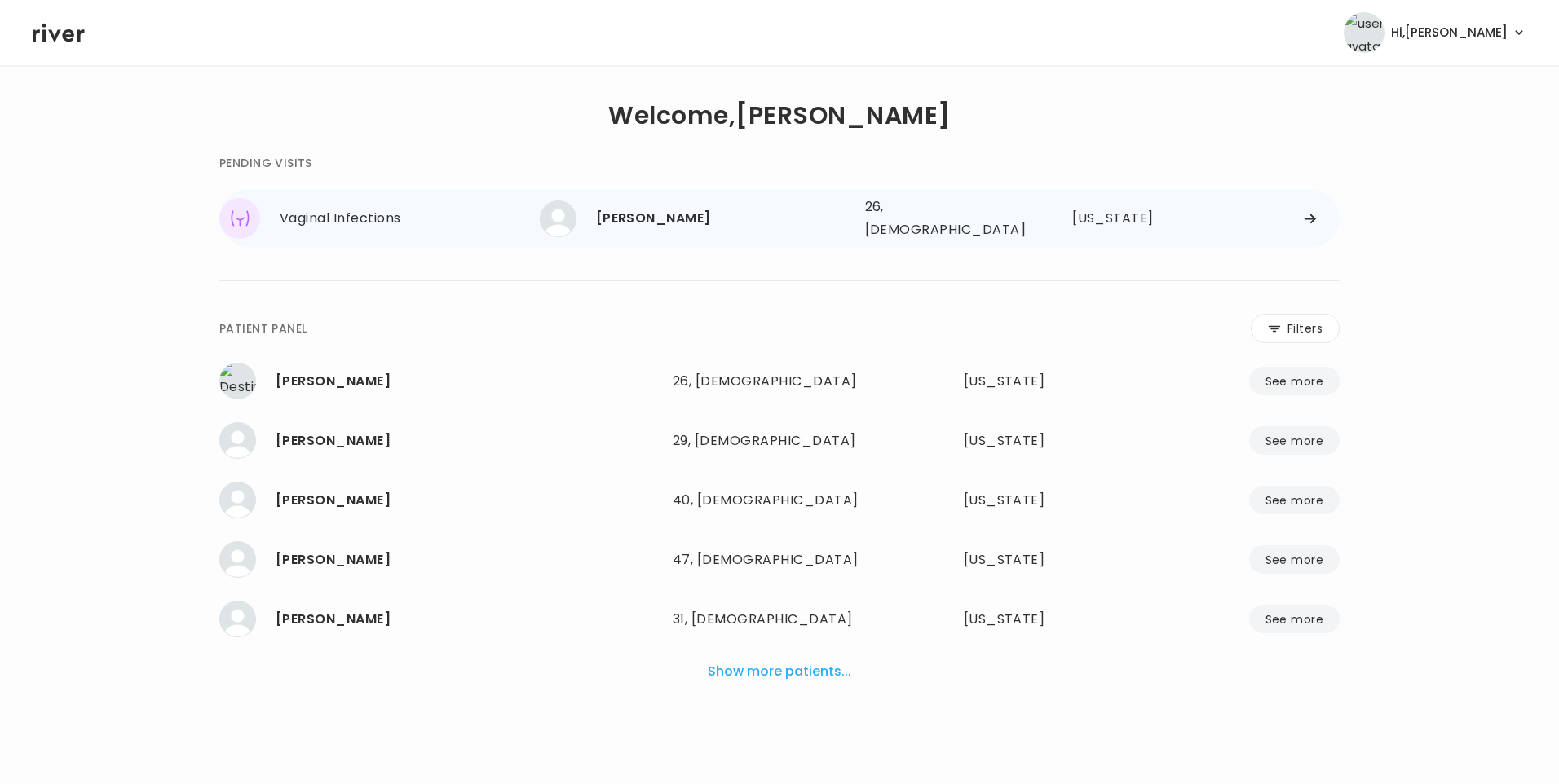
click at [660, 219] on div "[PERSON_NAME]" at bounding box center [723, 218] width 256 height 23
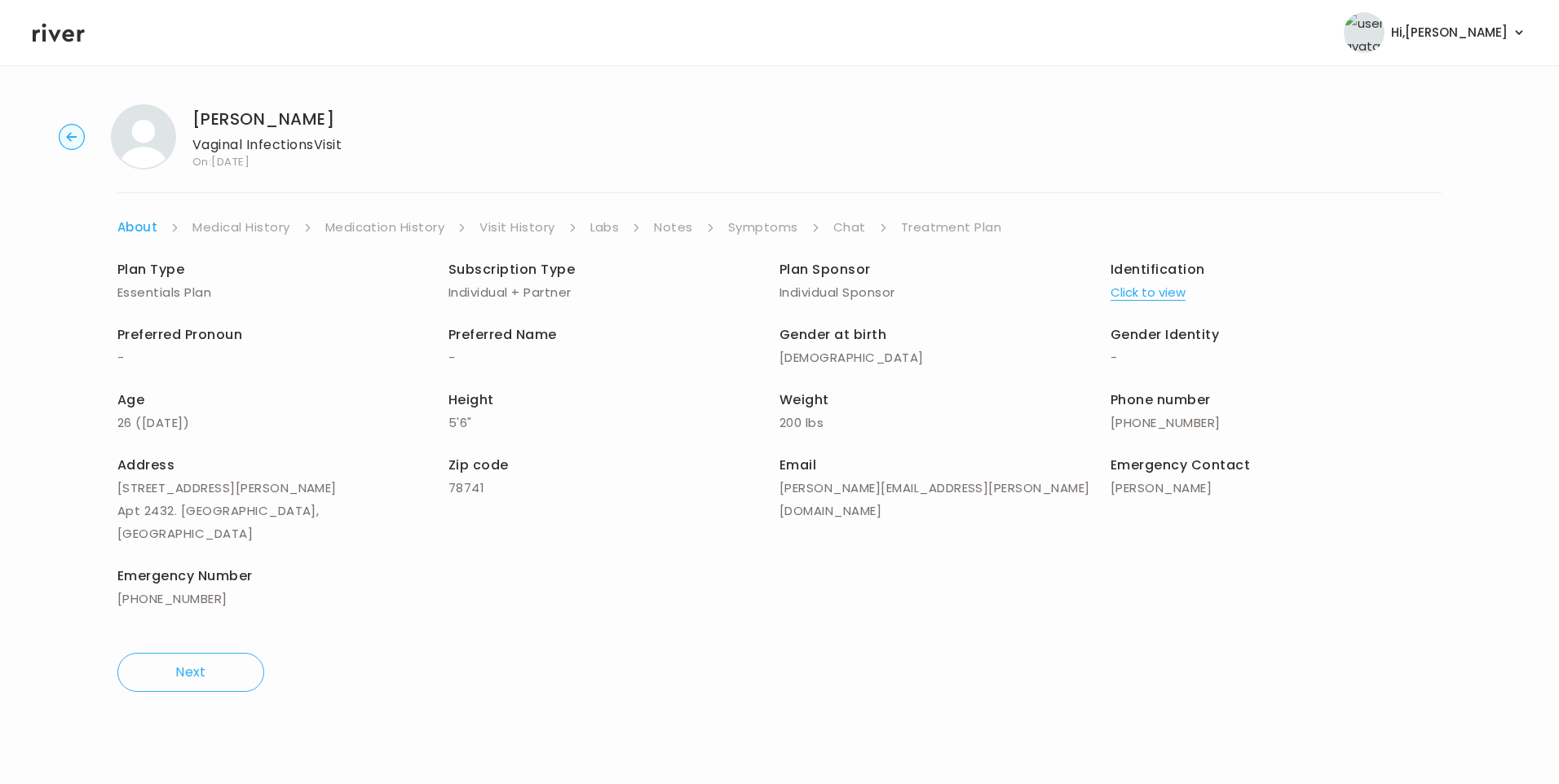
click at [854, 228] on link "Chat" at bounding box center [850, 227] width 33 height 23
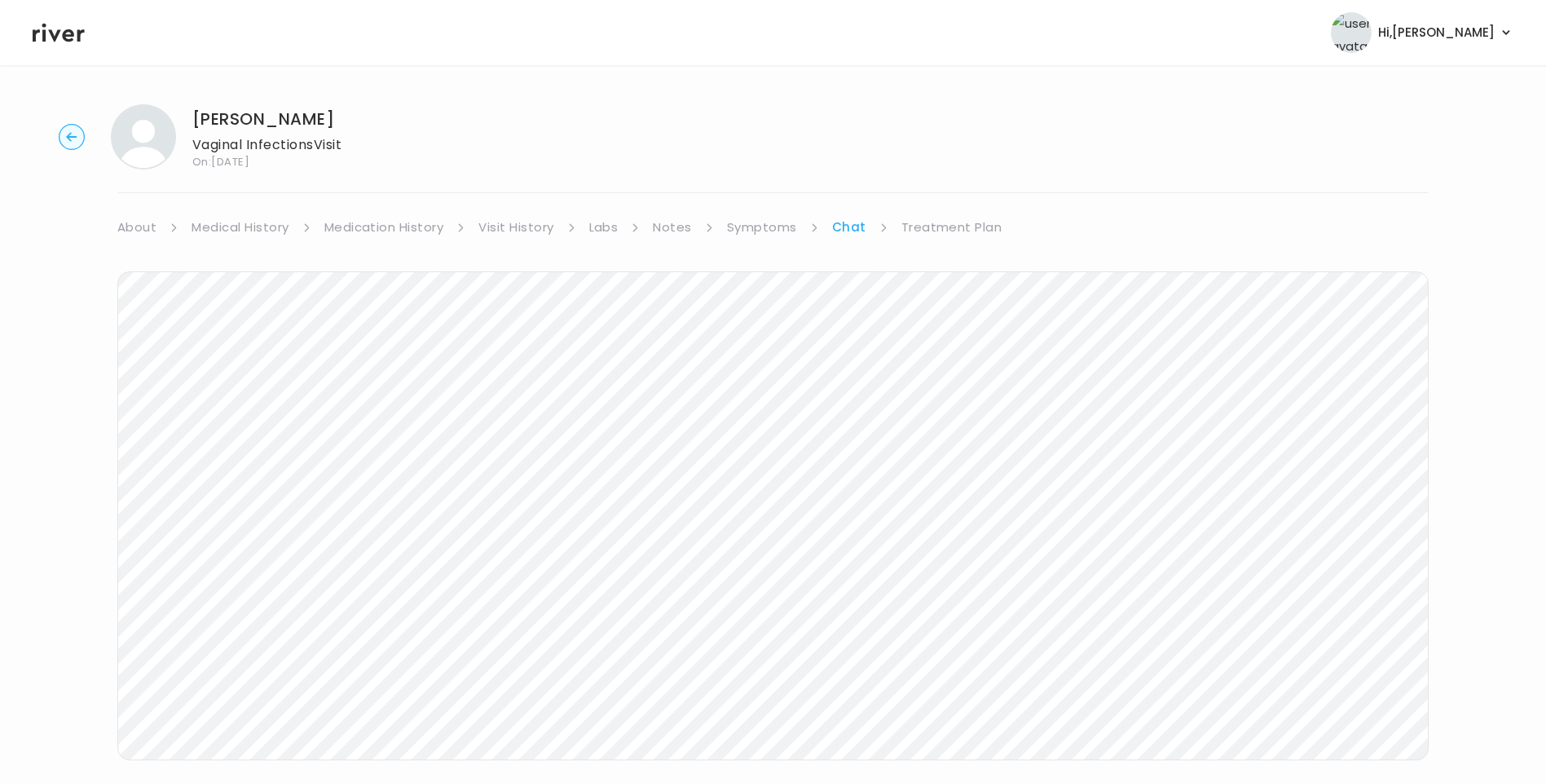
scroll to position [121, 0]
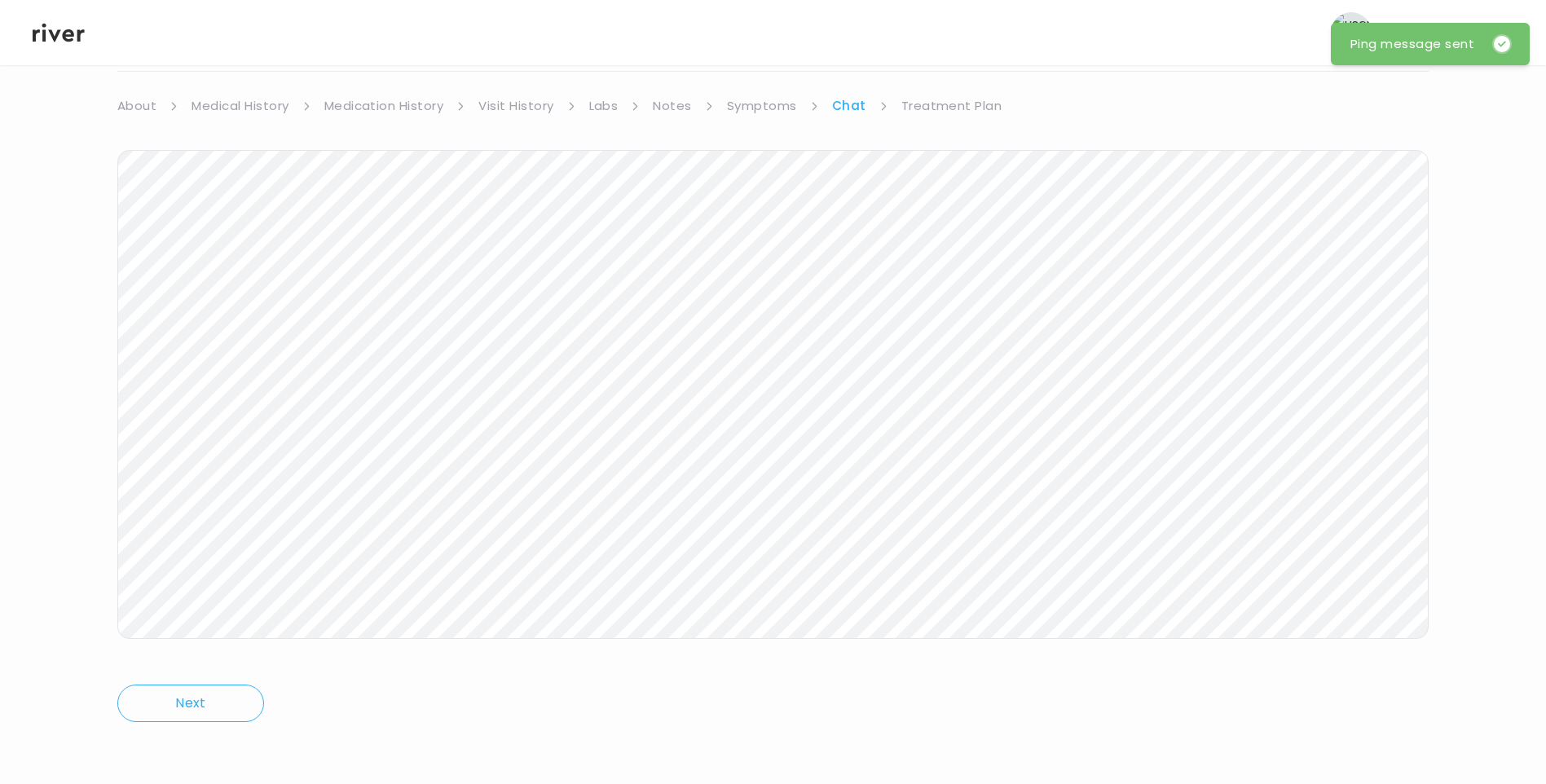
click at [58, 39] on icon at bounding box center [59, 33] width 52 height 24
